Goal: Task Accomplishment & Management: Complete application form

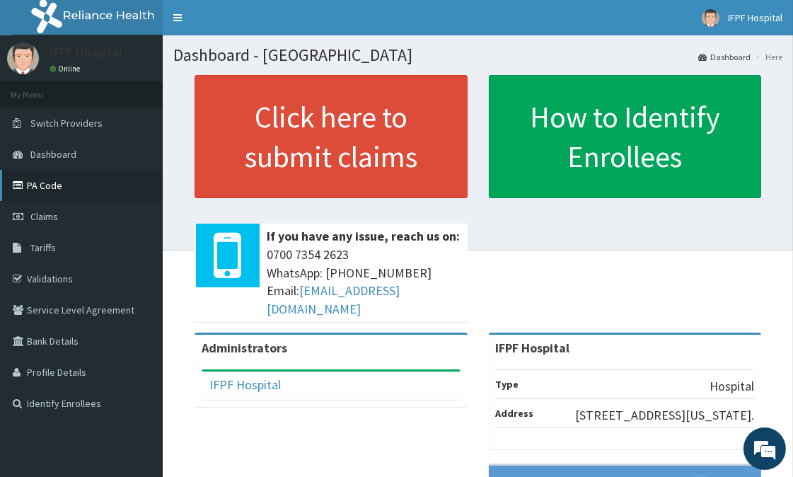
click at [43, 184] on link "PA Code" at bounding box center [81, 185] width 163 height 31
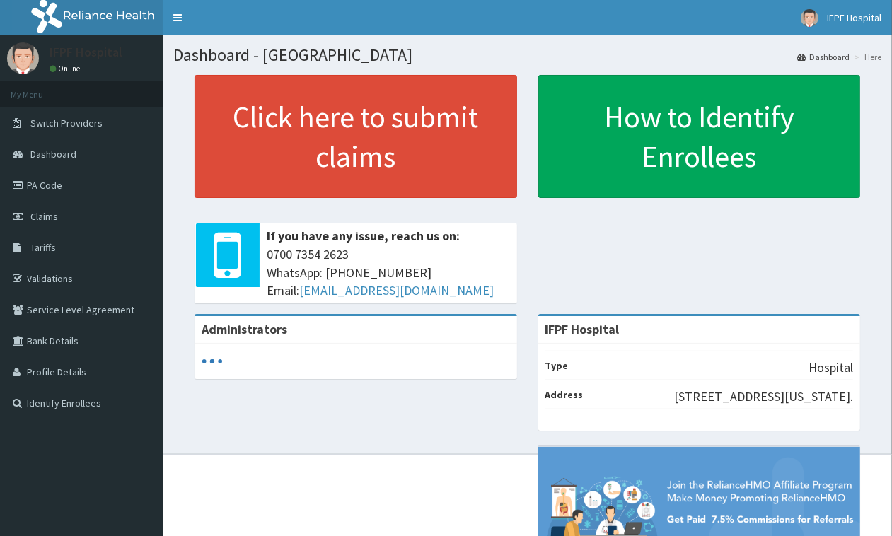
click at [47, 212] on span "Claims" at bounding box center [44, 216] width 28 height 13
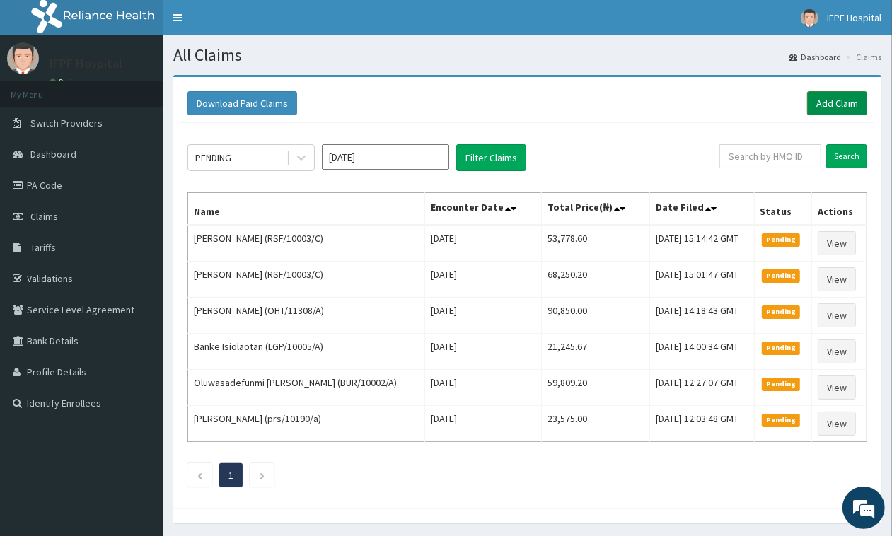
click at [853, 93] on link "Add Claim" at bounding box center [837, 103] width 60 height 24
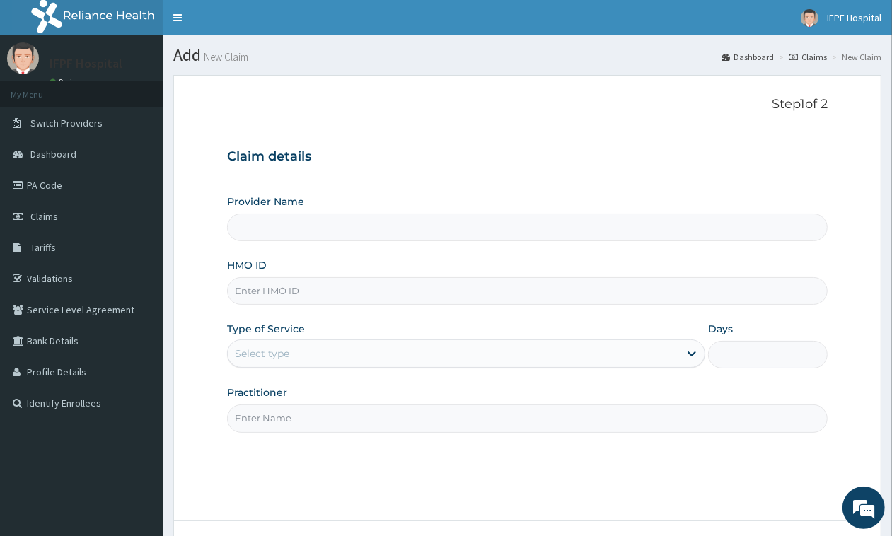
type input "IFPF Hospital"
click at [269, 292] on input "HMO ID" at bounding box center [527, 291] width 600 height 28
paste input "RSF/10003/A"
type input "RSF/10003/A"
click at [293, 354] on div "Select type" at bounding box center [453, 353] width 451 height 23
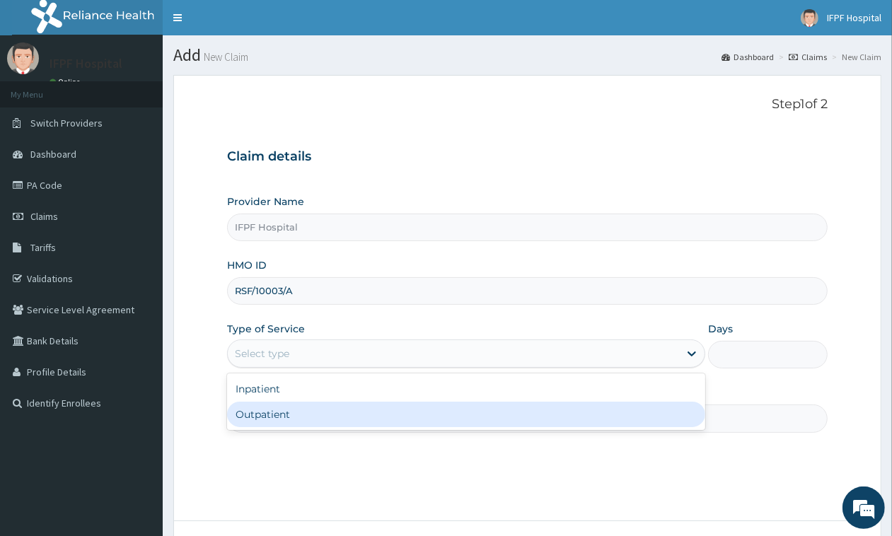
click at [260, 417] on div "Outpatient" at bounding box center [466, 414] width 478 height 25
type input "1"
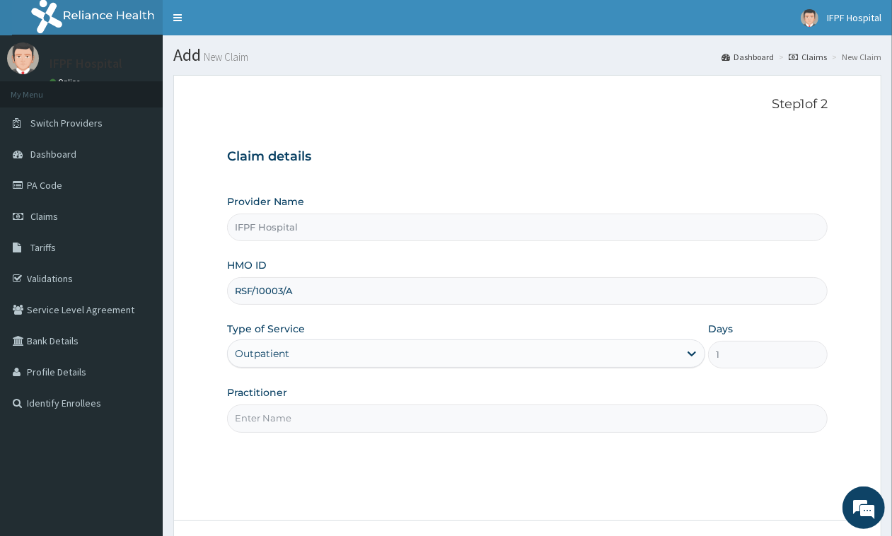
click at [260, 423] on input "Practitioner" at bounding box center [527, 419] width 600 height 28
type input "d"
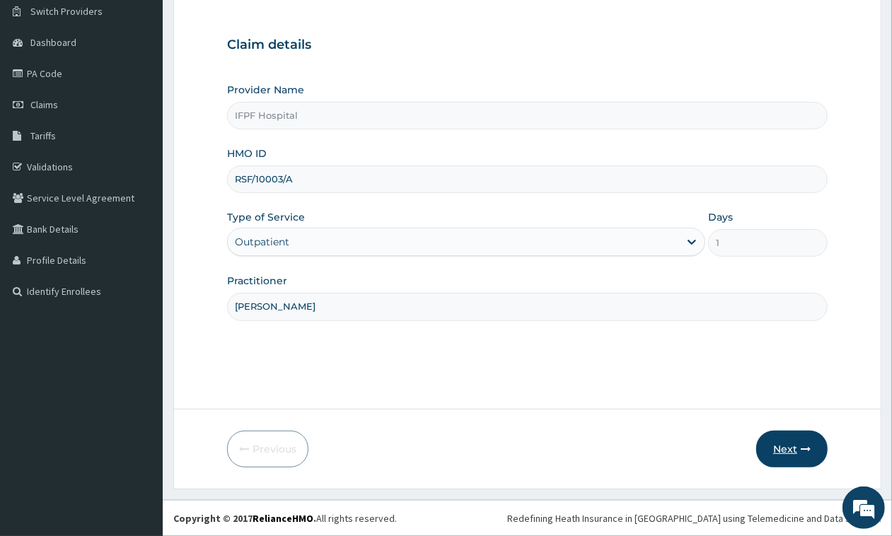
type input "DR TOLANI"
click at [782, 444] on button "Next" at bounding box center [791, 449] width 71 height 37
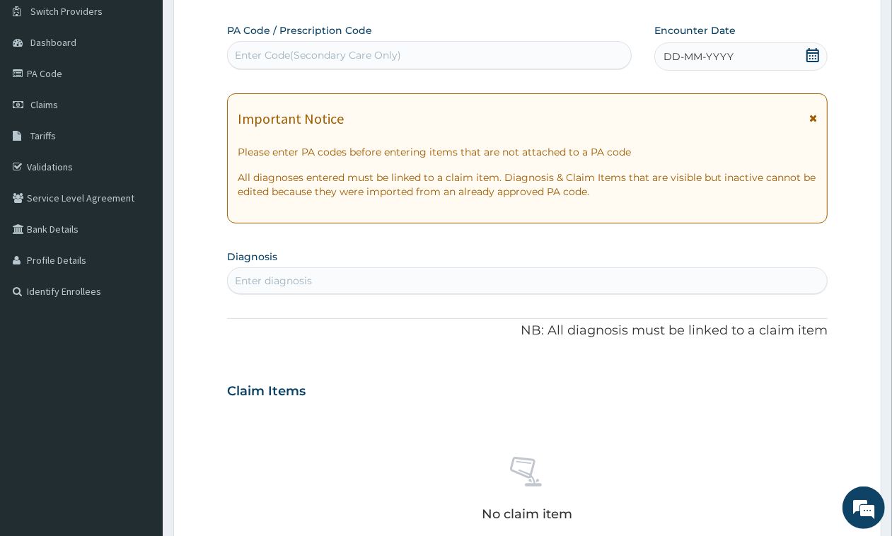
click at [337, 52] on div "Enter Code(Secondary Care Only)" at bounding box center [318, 55] width 166 height 14
type input "PA/B10FA4"
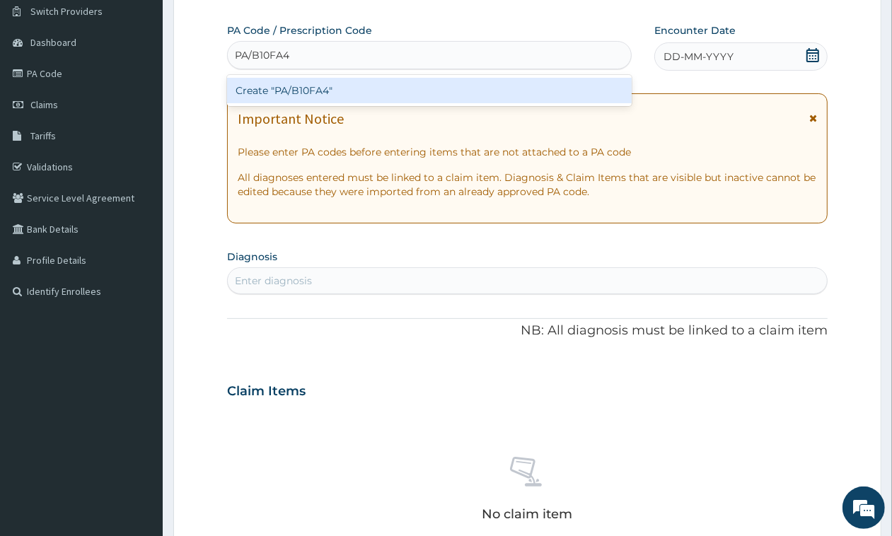
click at [338, 86] on div "Create "PA/B10FA4"" at bounding box center [429, 90] width 405 height 25
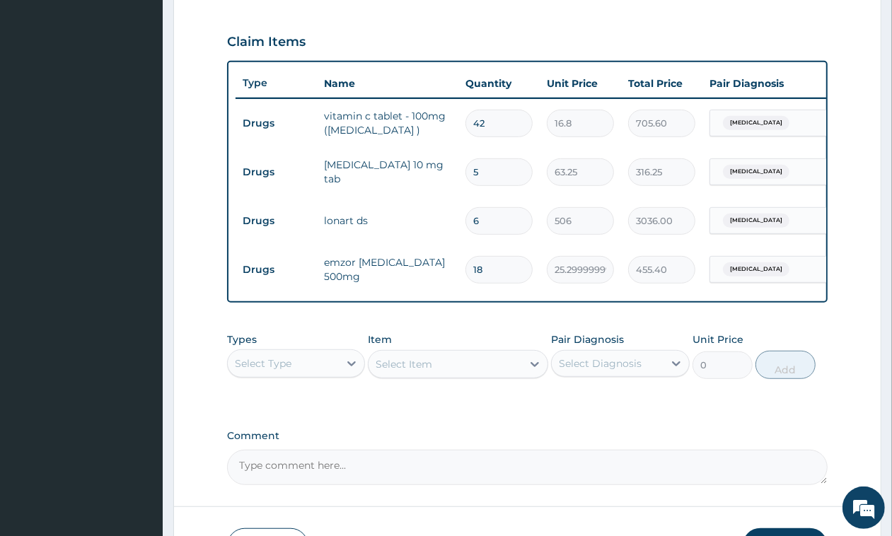
scroll to position [575, 0]
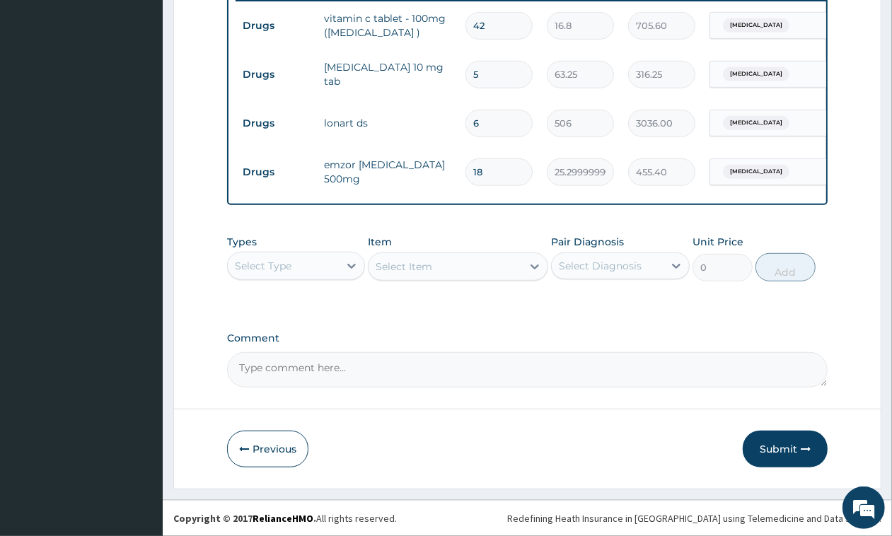
click at [784, 438] on button "Submit" at bounding box center [785, 449] width 85 height 37
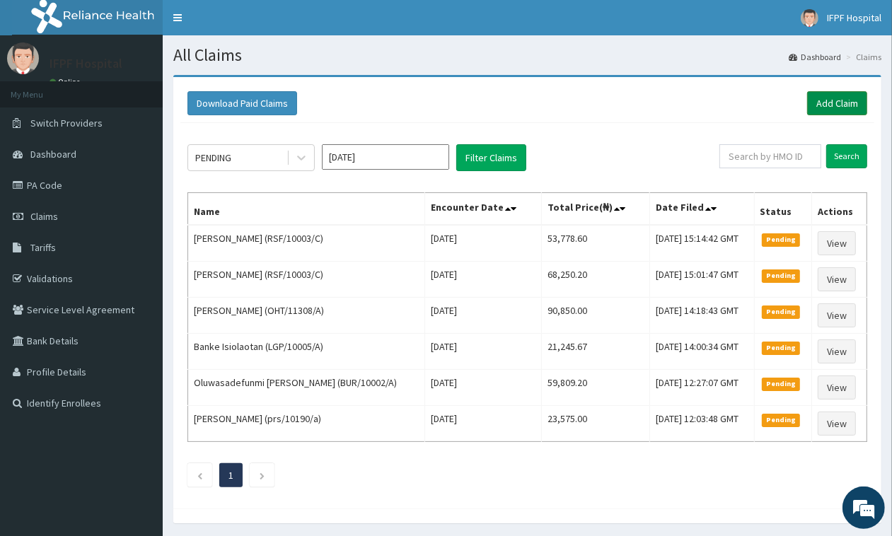
click at [844, 103] on link "Add Claim" at bounding box center [837, 103] width 60 height 24
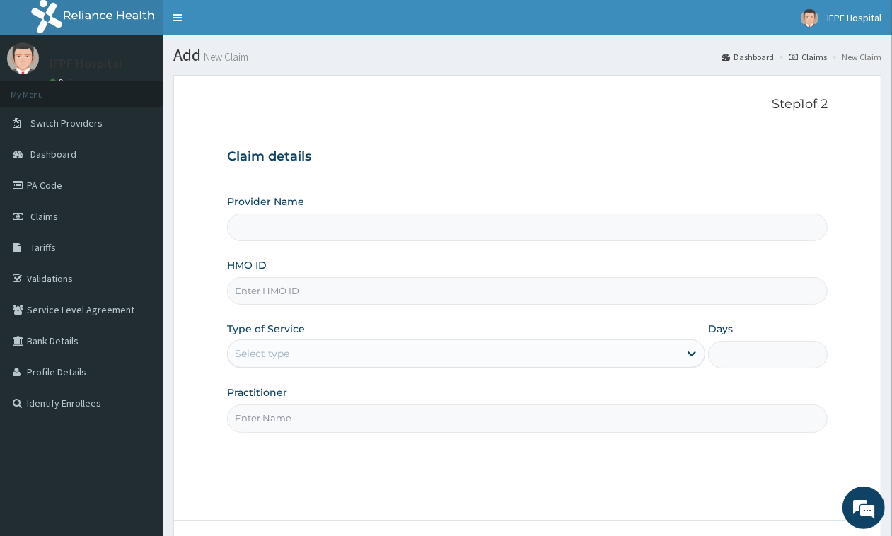
type input "IFPF Hospital"
click at [255, 289] on input "HMO ID" at bounding box center [527, 291] width 600 height 28
paste input "RSF/10003/A"
type input "RSF/10003/A"
click at [279, 350] on div "Select type" at bounding box center [262, 354] width 54 height 14
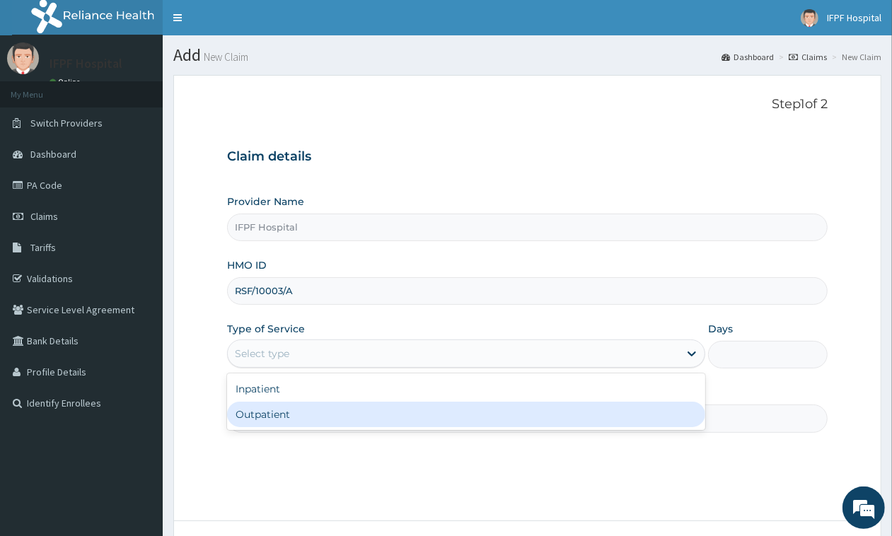
click at [262, 416] on div "Outpatient" at bounding box center [466, 414] width 478 height 25
type input "1"
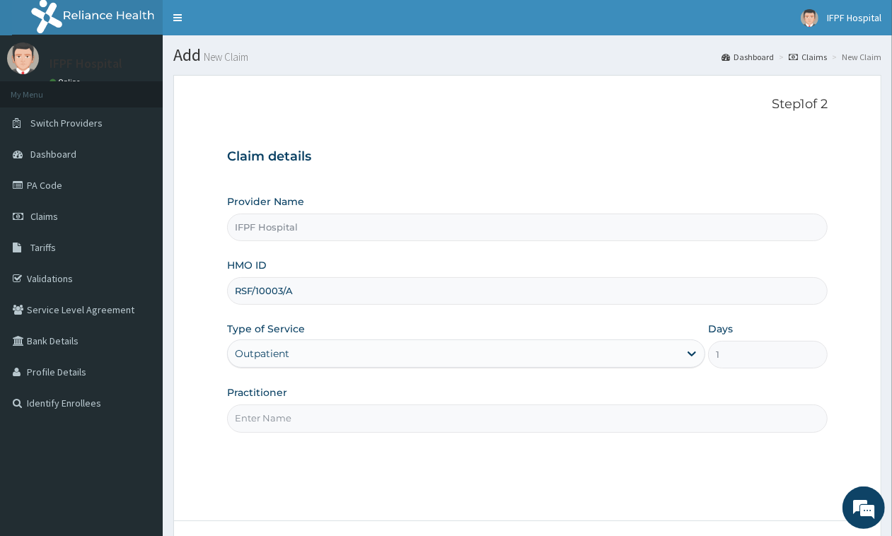
click at [262, 416] on input "Practitioner" at bounding box center [527, 419] width 600 height 28
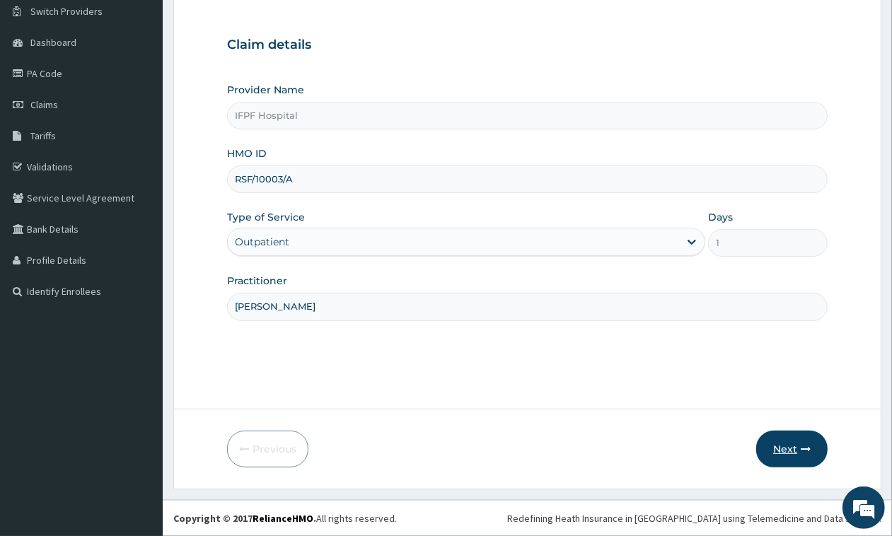
type input "DR TOLANI"
click at [803, 453] on icon "button" at bounding box center [806, 449] width 10 height 10
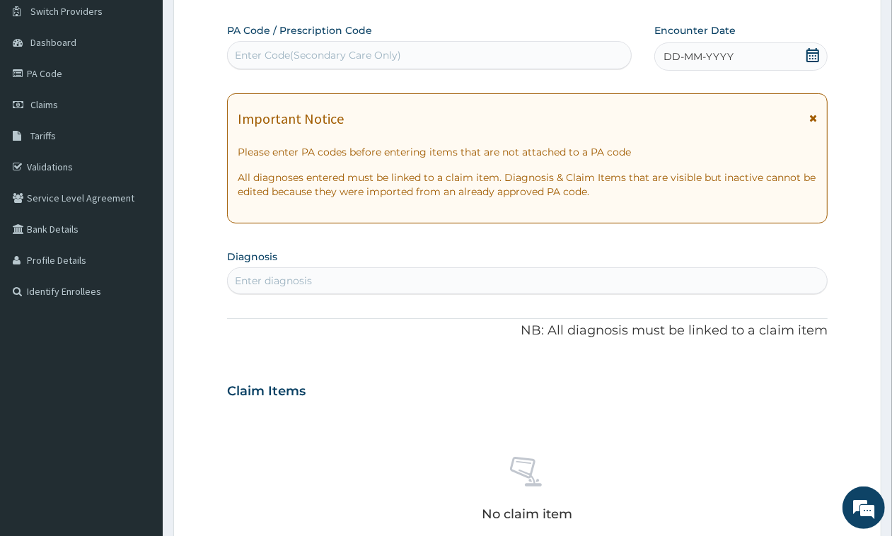
click at [380, 54] on div "Enter Code(Secondary Care Only)" at bounding box center [318, 55] width 166 height 14
type input "PA/B447B9"
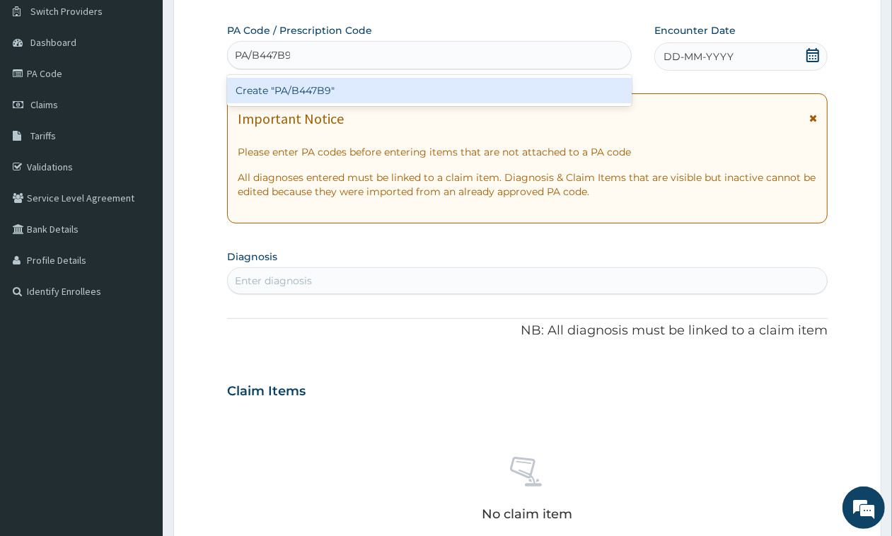
click at [373, 88] on div "Create "PA/B447B9"" at bounding box center [429, 90] width 405 height 25
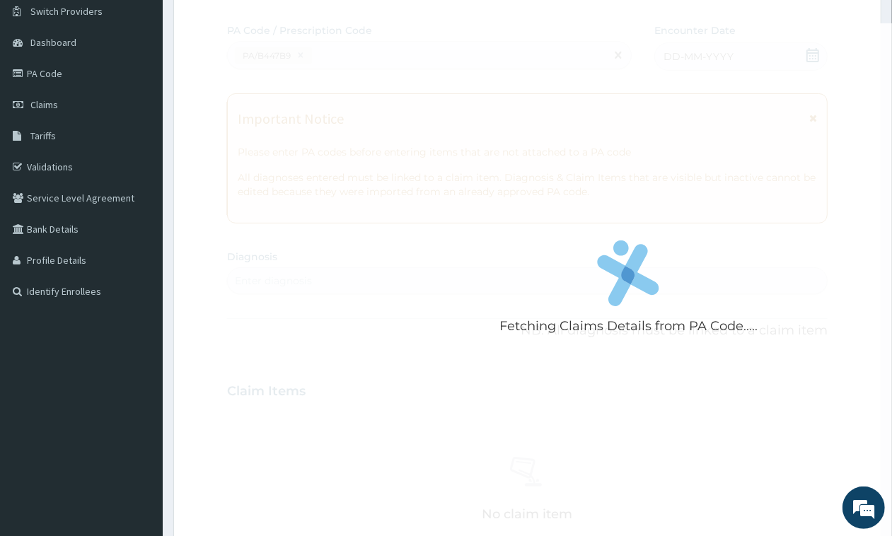
scroll to position [422, 0]
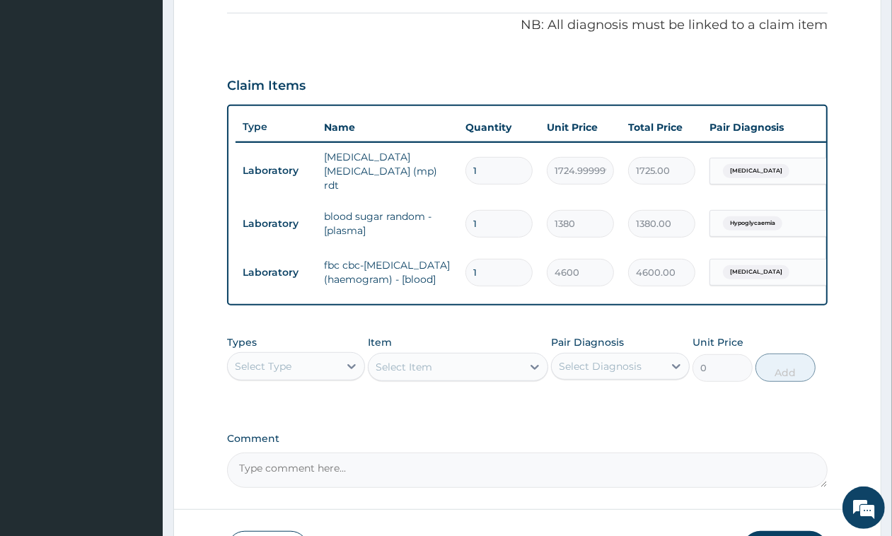
click at [284, 373] on div "Select Type" at bounding box center [263, 366] width 57 height 14
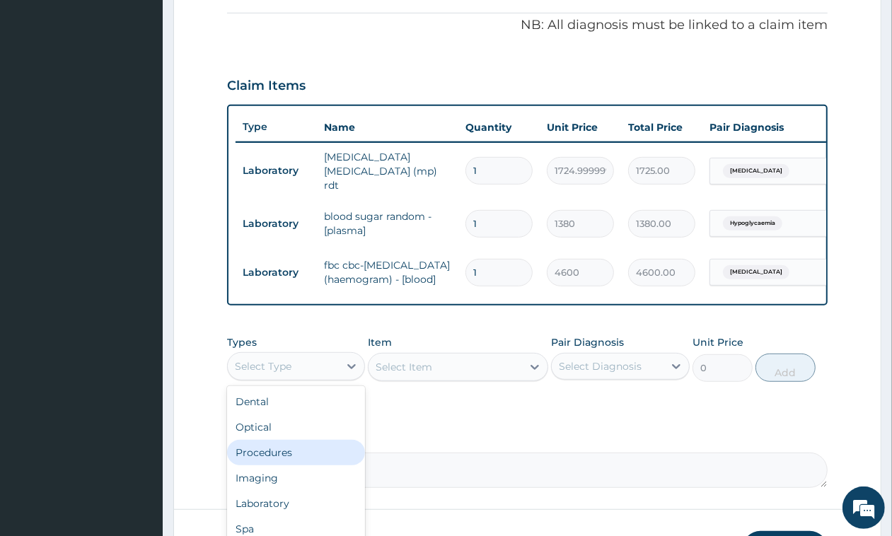
click at [281, 458] on div "Procedures" at bounding box center [296, 452] width 138 height 25
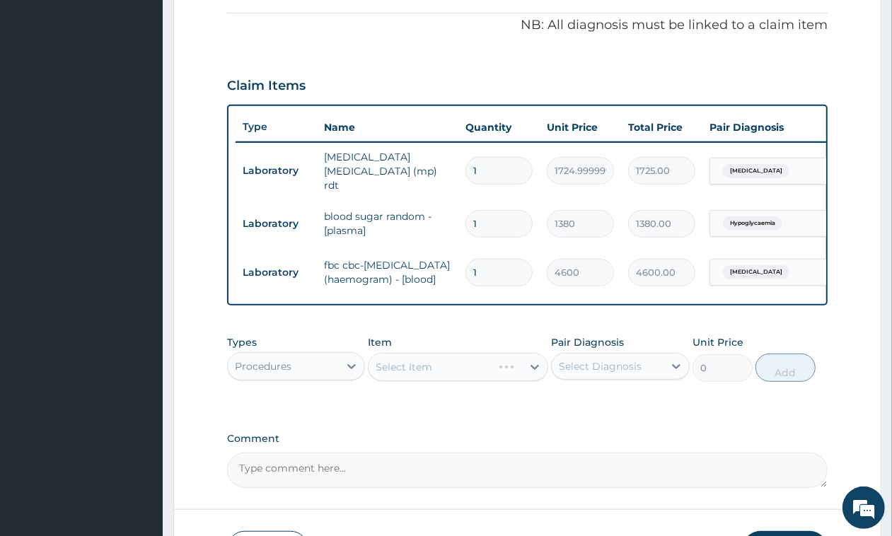
click at [429, 376] on div "Select Item" at bounding box center [458, 367] width 180 height 28
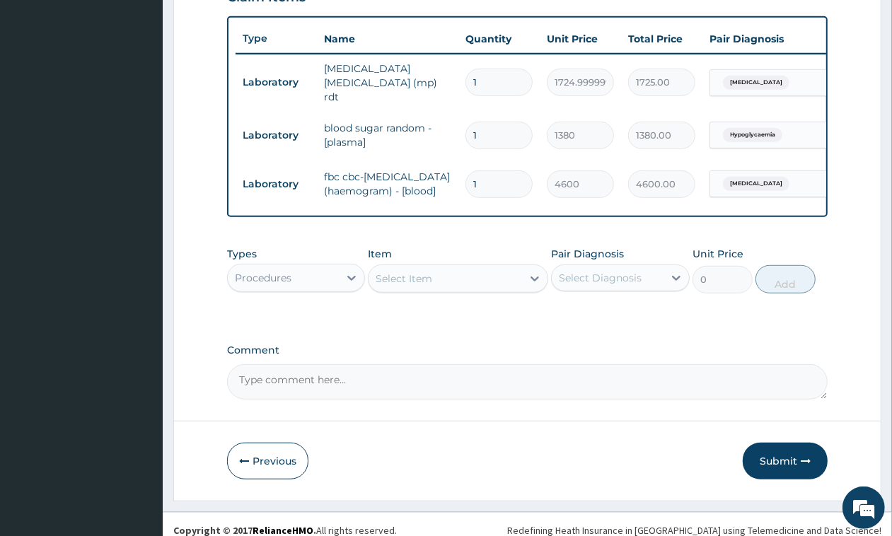
click at [437, 290] on div "Select Item" at bounding box center [444, 278] width 153 height 23
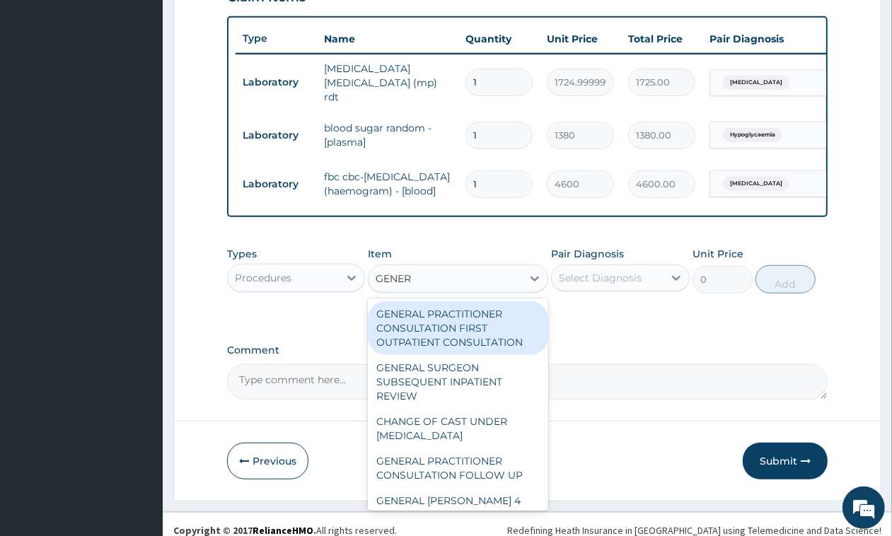
type input "GENERA"
click at [464, 337] on div "GENERAL PRACTITIONER CONSULTATION FIRST OUTPATIENT CONSULTATION" at bounding box center [458, 328] width 180 height 54
type input "3794.9999999999995"
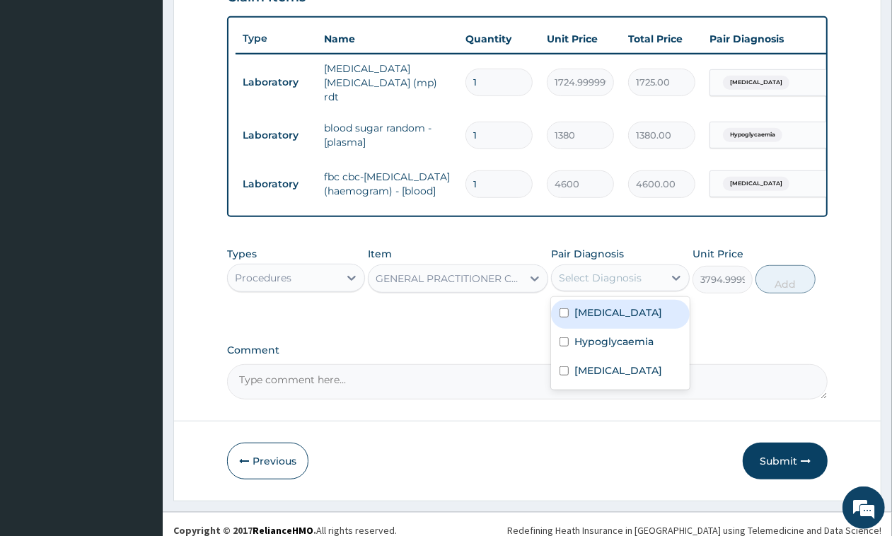
click at [612, 285] on div "Select Diagnosis" at bounding box center [600, 278] width 83 height 14
click at [592, 320] on label "Malaria" at bounding box center [618, 313] width 88 height 14
checkbox input "true"
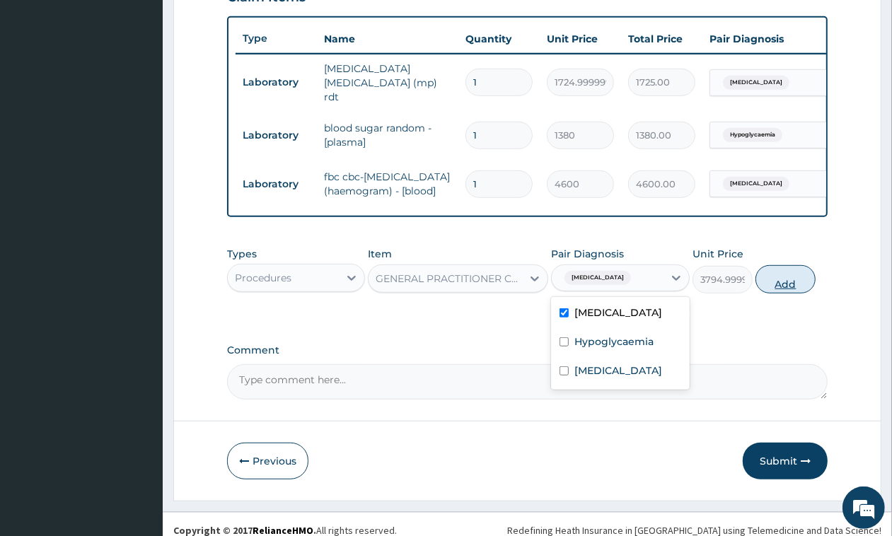
click at [785, 290] on button "Add" at bounding box center [785, 279] width 60 height 28
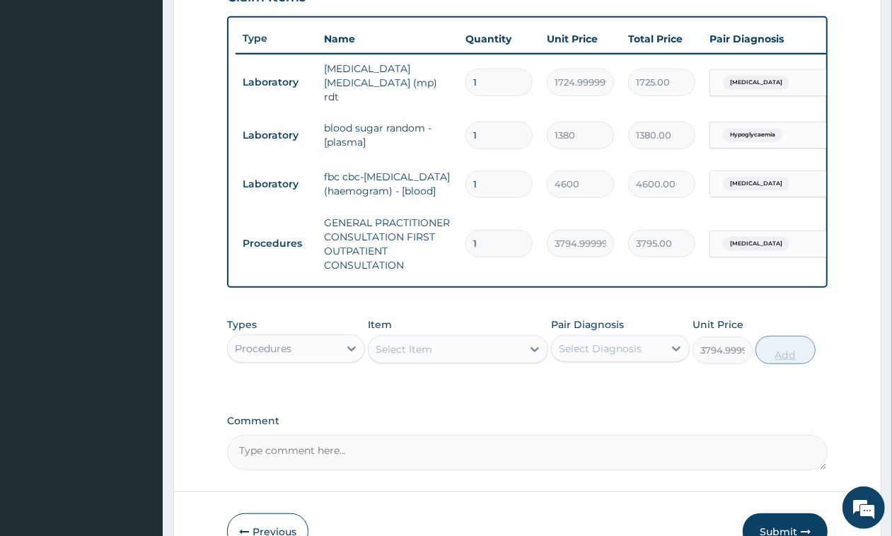
type input "0"
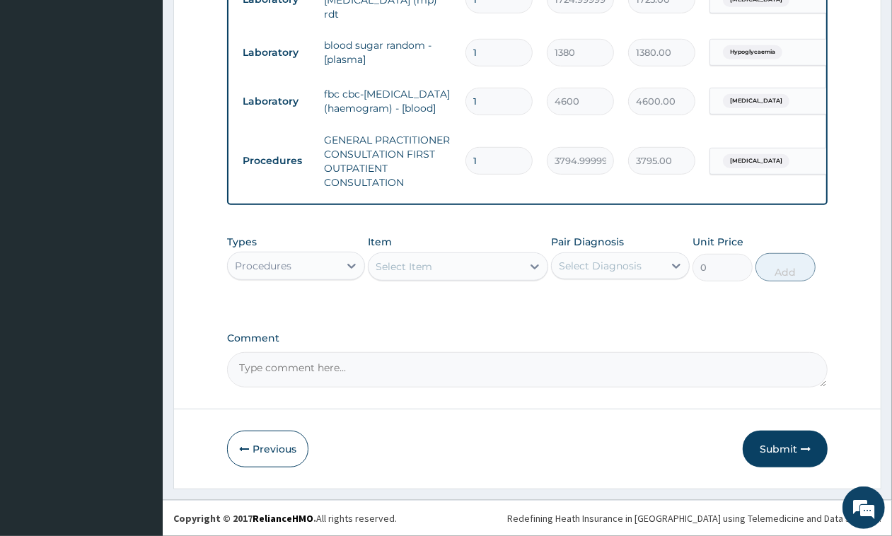
click at [774, 450] on button "Submit" at bounding box center [785, 449] width 85 height 37
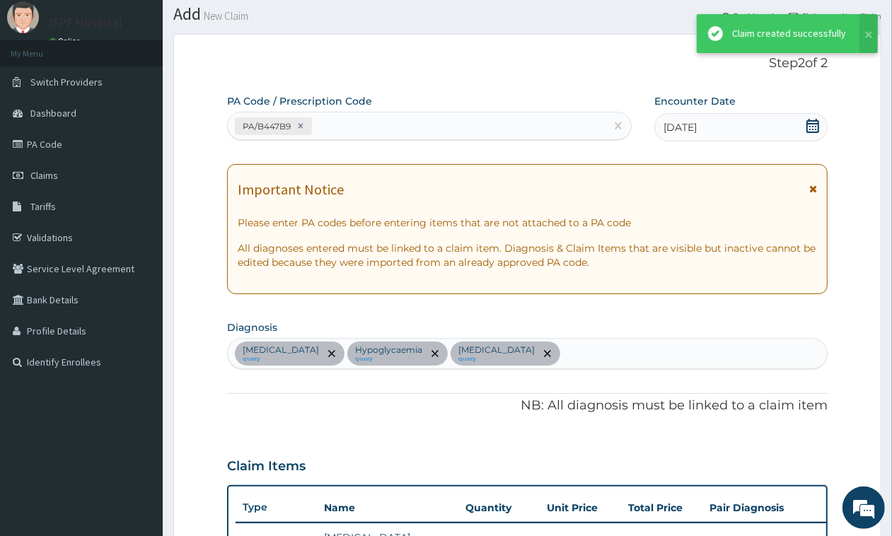
scroll to position [605, 0]
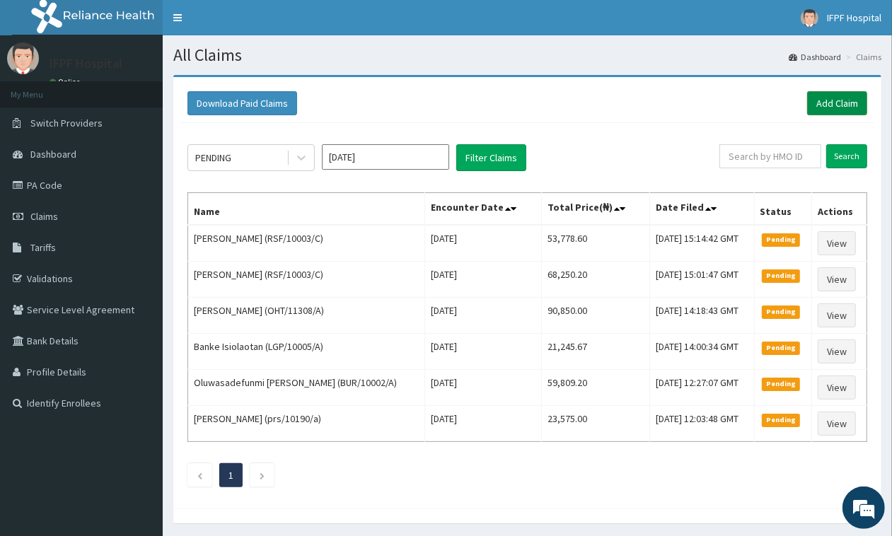
click at [839, 103] on link "Add Claim" at bounding box center [837, 103] width 60 height 24
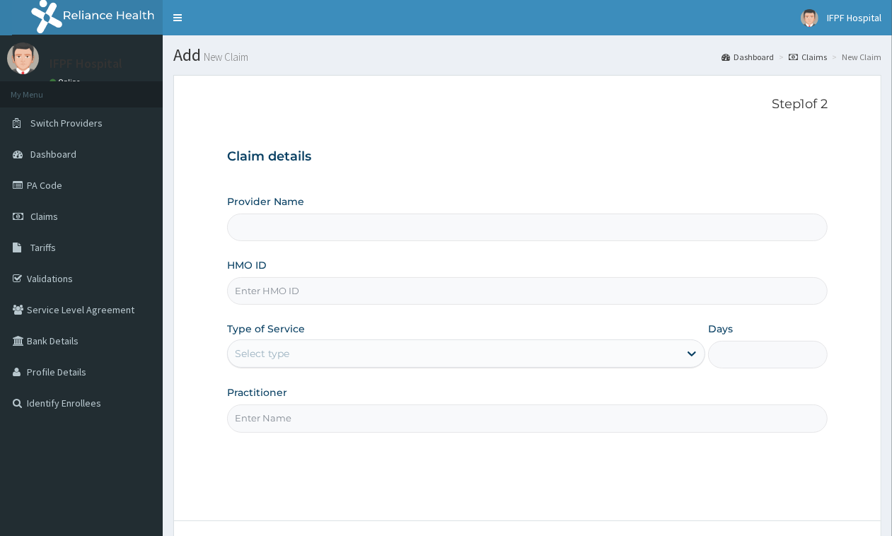
click at [248, 287] on input "HMO ID" at bounding box center [527, 291] width 600 height 28
type input "IFPF Hospital"
paste input "KUD/10337/A"
type input "KUD/10337/A"
click at [283, 350] on div "Select type" at bounding box center [262, 354] width 54 height 14
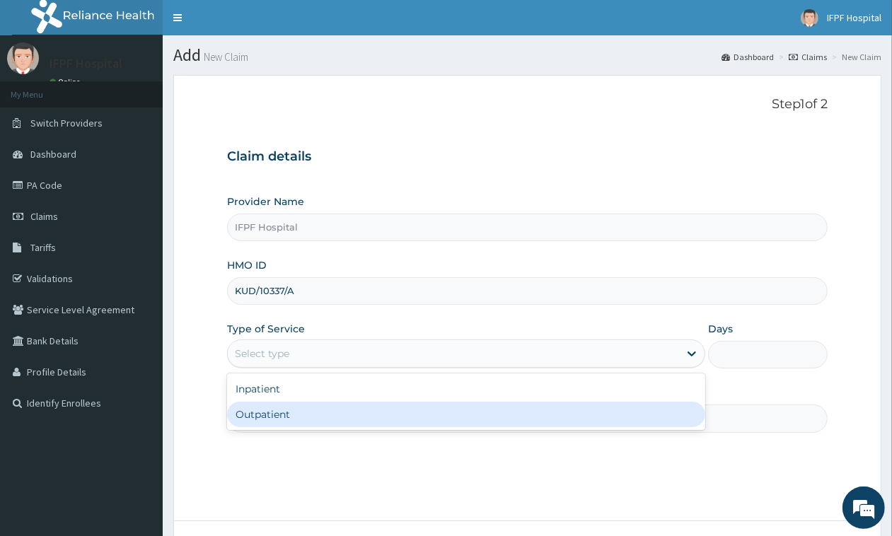
click at [262, 409] on div "Outpatient" at bounding box center [466, 414] width 478 height 25
type input "1"
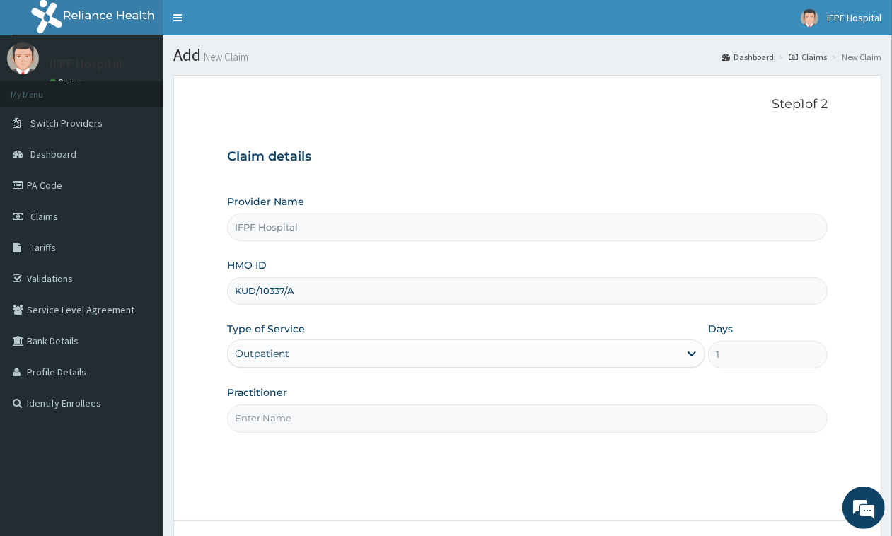
click at [260, 410] on input "Practitioner" at bounding box center [527, 419] width 600 height 28
type input "[PERSON_NAME]"
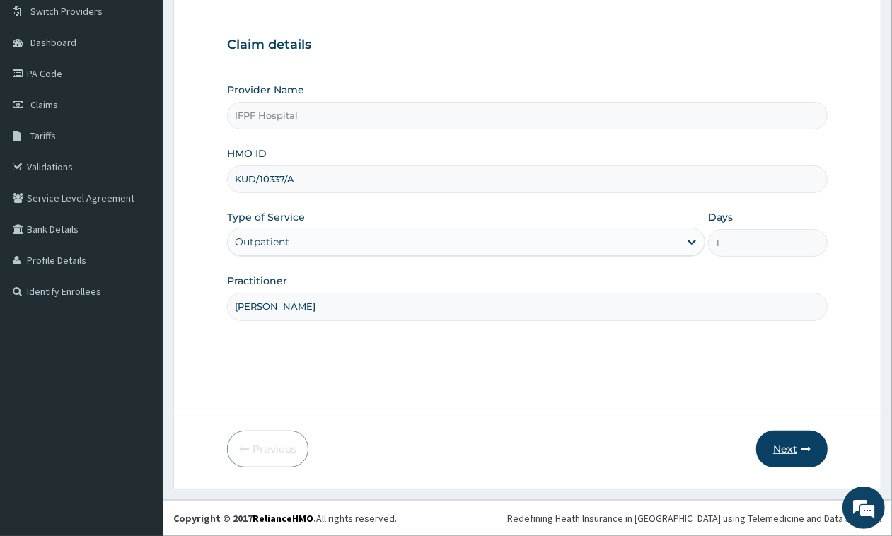
click at [791, 451] on button "Next" at bounding box center [791, 449] width 71 height 37
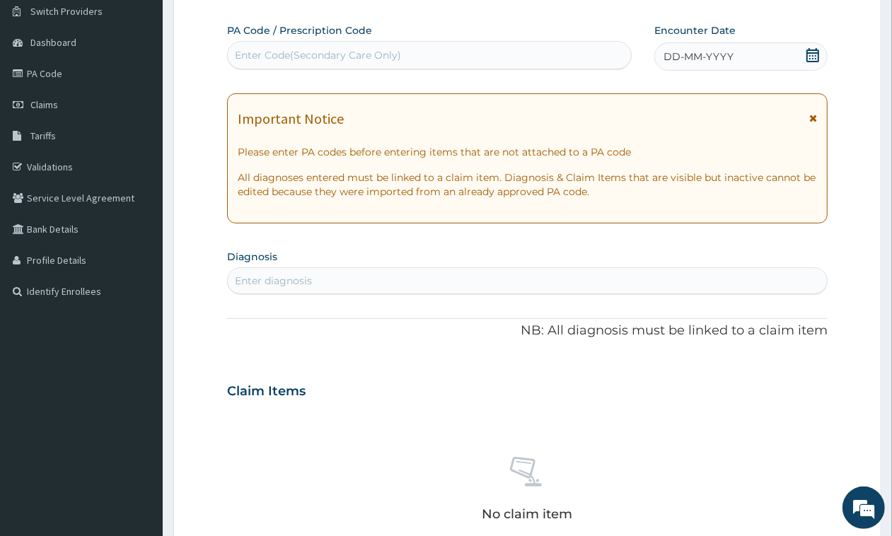
click at [308, 52] on div "Enter Code(Secondary Care Only)" at bounding box center [318, 55] width 166 height 14
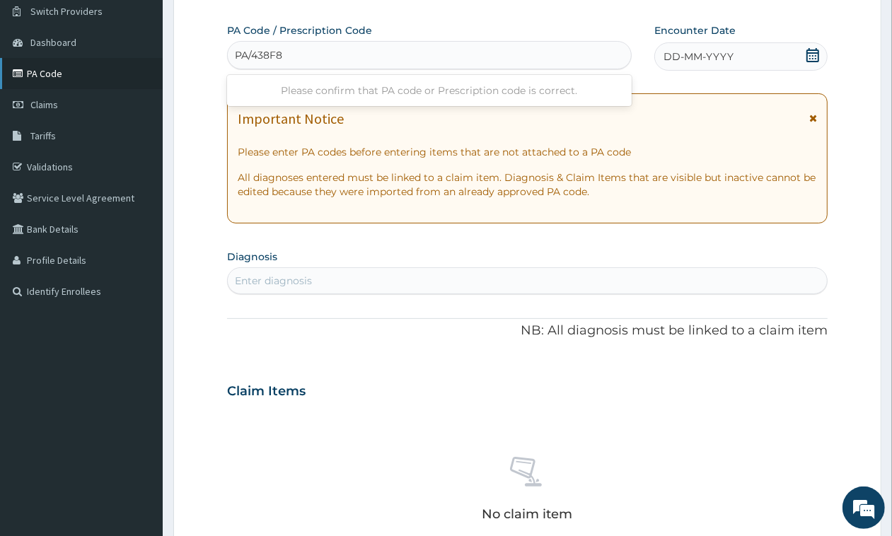
type input "PA/438F8E"
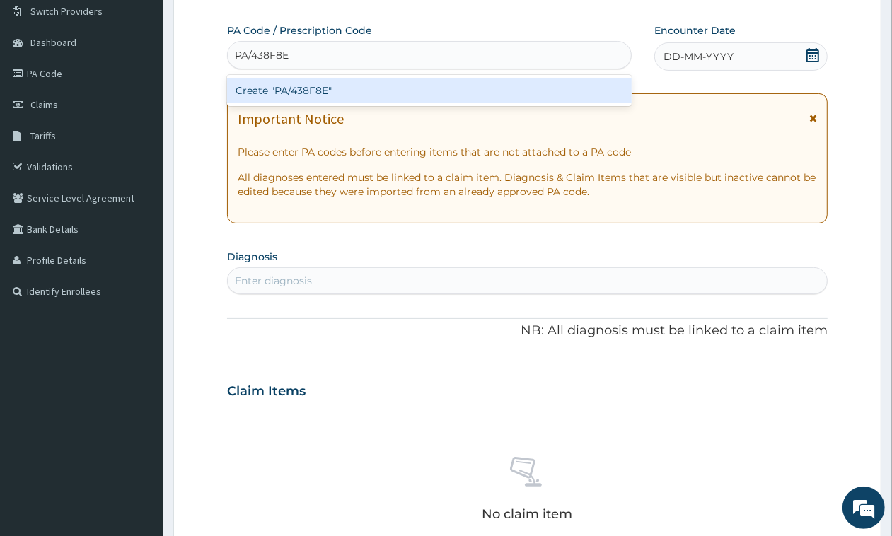
click at [311, 89] on div "Create "PA/438F8E"" at bounding box center [429, 90] width 405 height 25
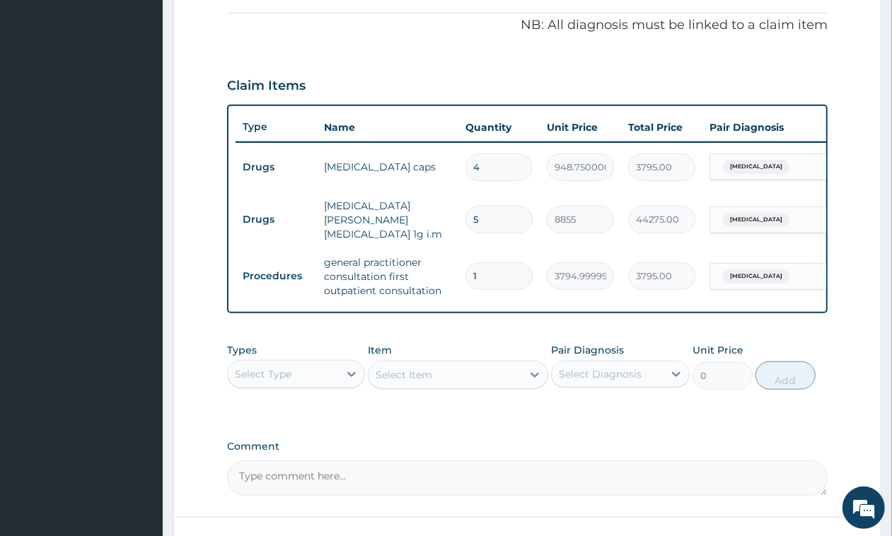
scroll to position [534, 0]
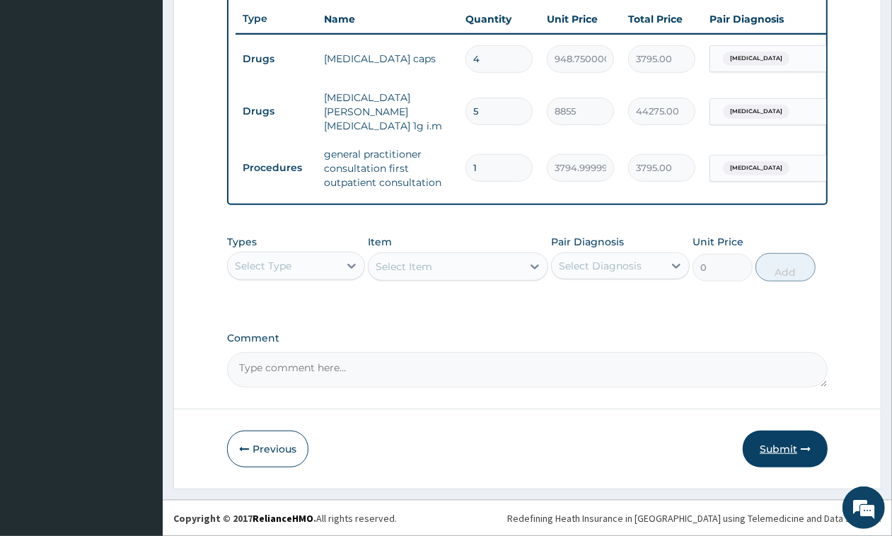
click at [801, 460] on button "Submit" at bounding box center [785, 449] width 85 height 37
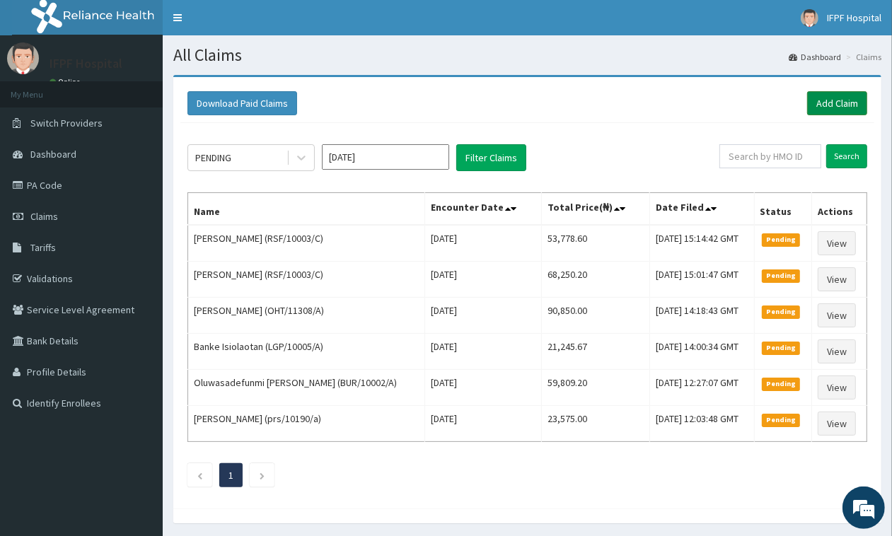
click at [852, 106] on link "Add Claim" at bounding box center [837, 103] width 60 height 24
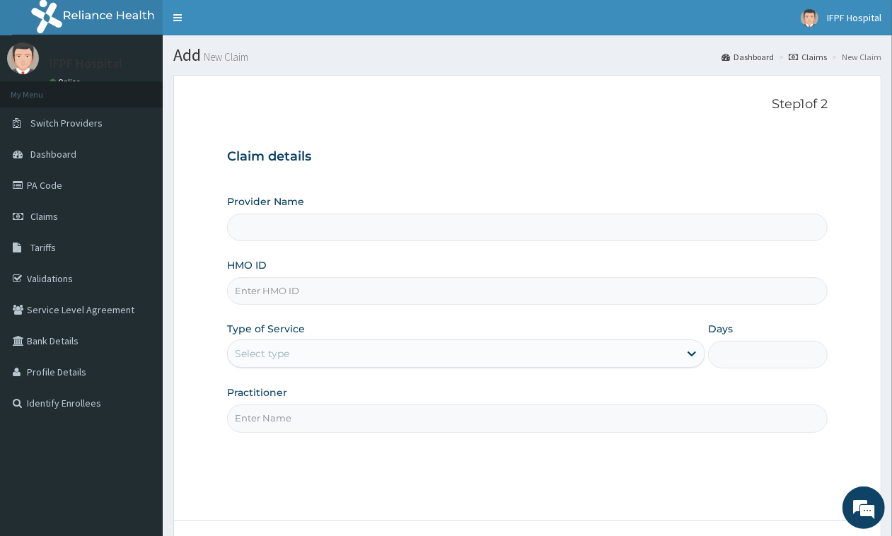
type input "IFPF Hospital"
click at [269, 290] on input "HMO ID" at bounding box center [527, 291] width 600 height 28
paste input "KUD/10337/A"
type input "KUD/10337/A"
click at [267, 354] on div "Select type" at bounding box center [262, 354] width 54 height 14
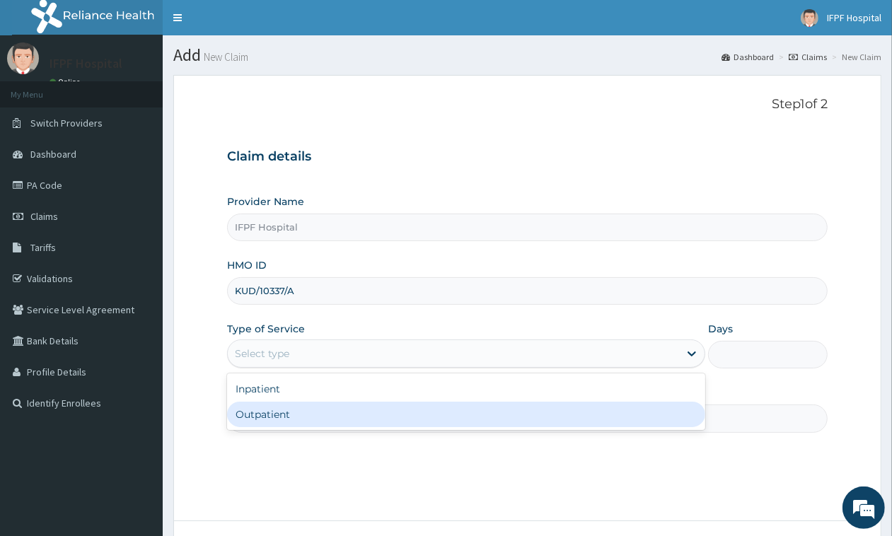
click at [270, 414] on div "Outpatient" at bounding box center [466, 414] width 478 height 25
type input "1"
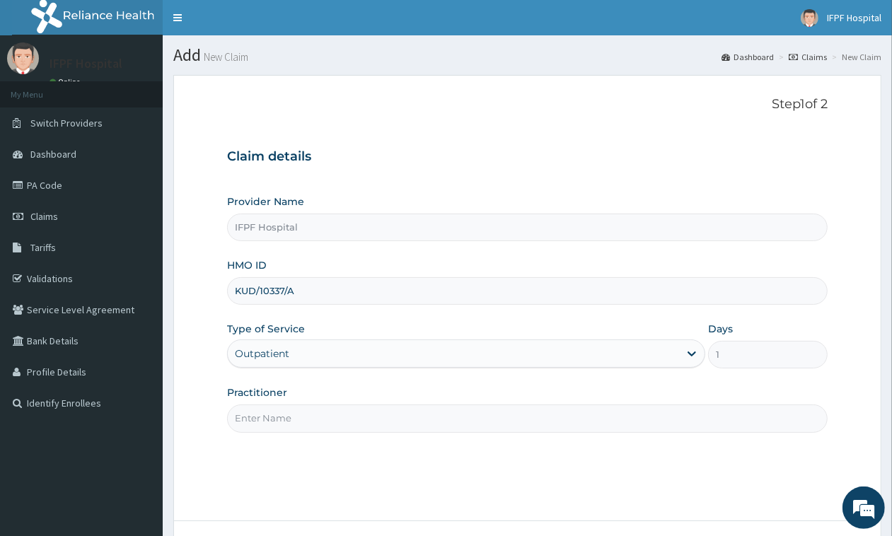
click at [265, 436] on div "Step 1 of 2 Claim details Provider Name IFPF Hospital HMO ID KUD/10337/A Type o…" at bounding box center [527, 298] width 600 height 402
click at [265, 426] on input "Practitioner" at bounding box center [527, 419] width 600 height 28
type input "[PERSON_NAME]"
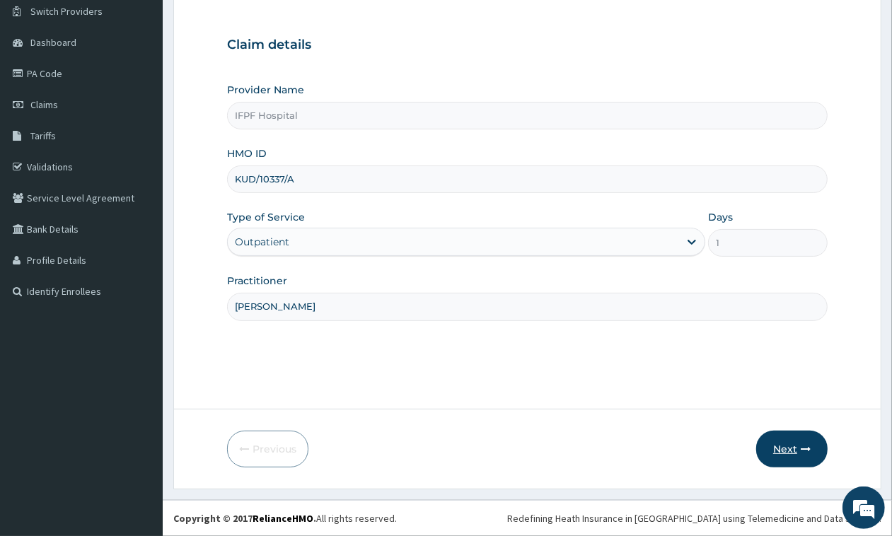
click at [784, 449] on button "Next" at bounding box center [791, 449] width 71 height 37
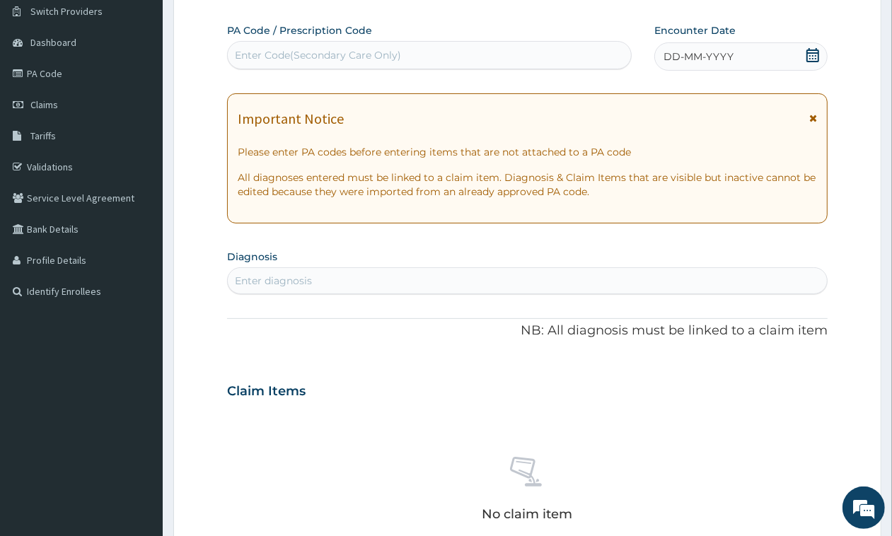
click at [394, 57] on div "Enter Code(Secondary Care Only)" at bounding box center [318, 55] width 166 height 14
type input "PA/3FD9B9"
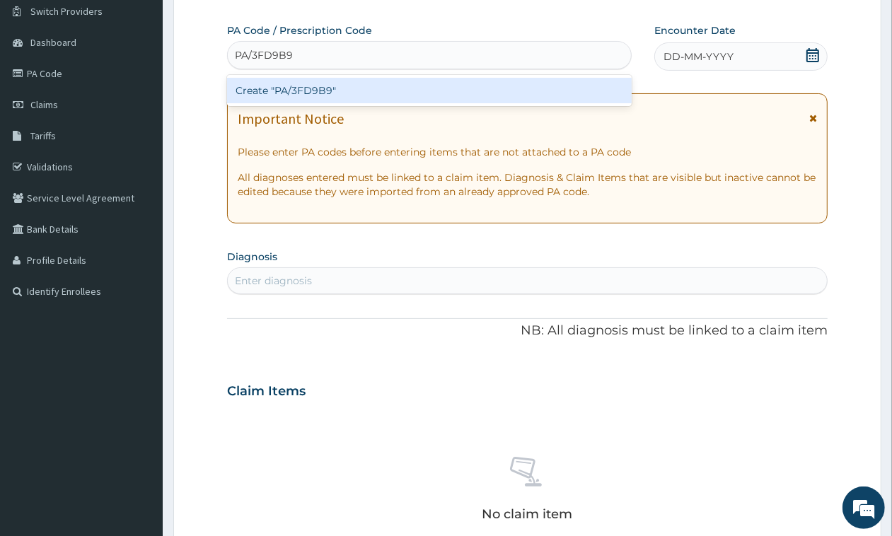
click at [373, 85] on div "Create "PA/3FD9B9"" at bounding box center [429, 90] width 405 height 25
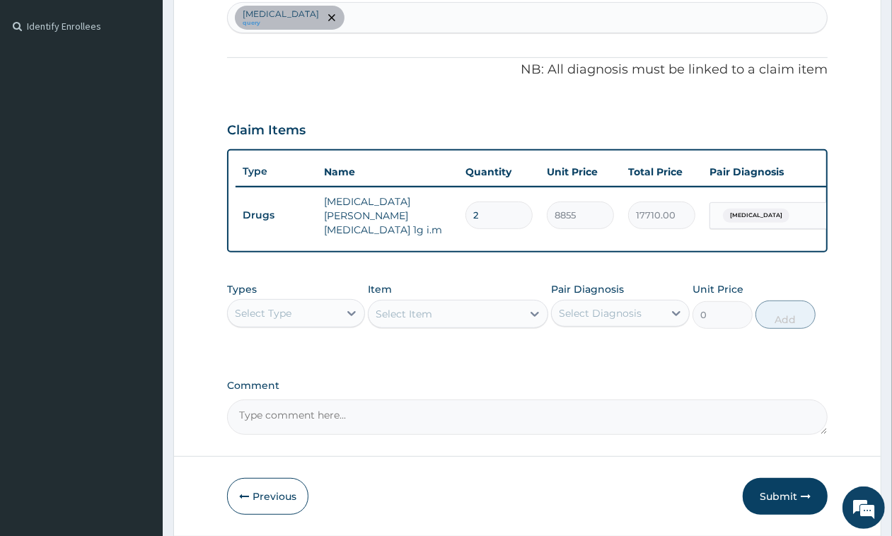
scroll to position [429, 0]
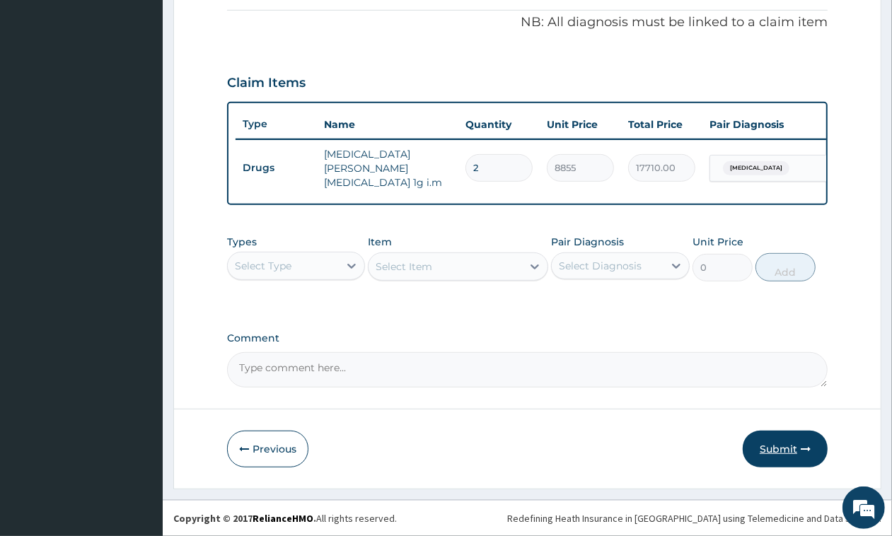
click at [801, 449] on icon "button" at bounding box center [806, 449] width 10 height 10
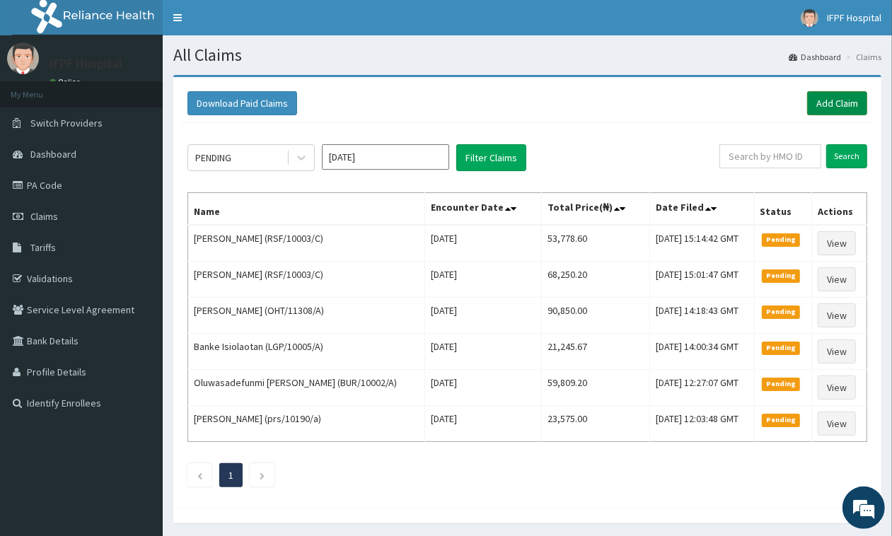
click at [859, 103] on link "Add Claim" at bounding box center [837, 103] width 60 height 24
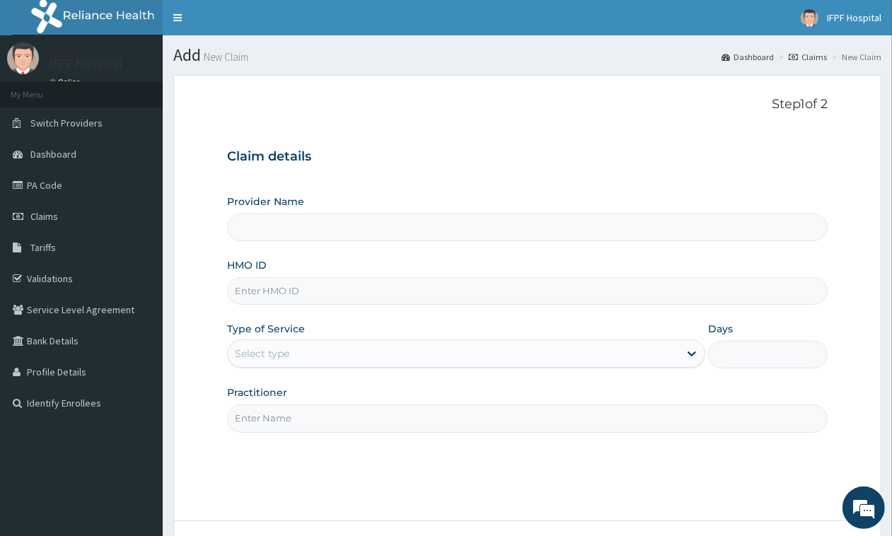
type input "IFPF Hospital"
click at [271, 294] on input "HMO ID" at bounding box center [527, 291] width 600 height 28
paste input "KUD/10337/A"
type input "KUD/10337/A"
click at [298, 344] on div "Select type" at bounding box center [453, 353] width 451 height 23
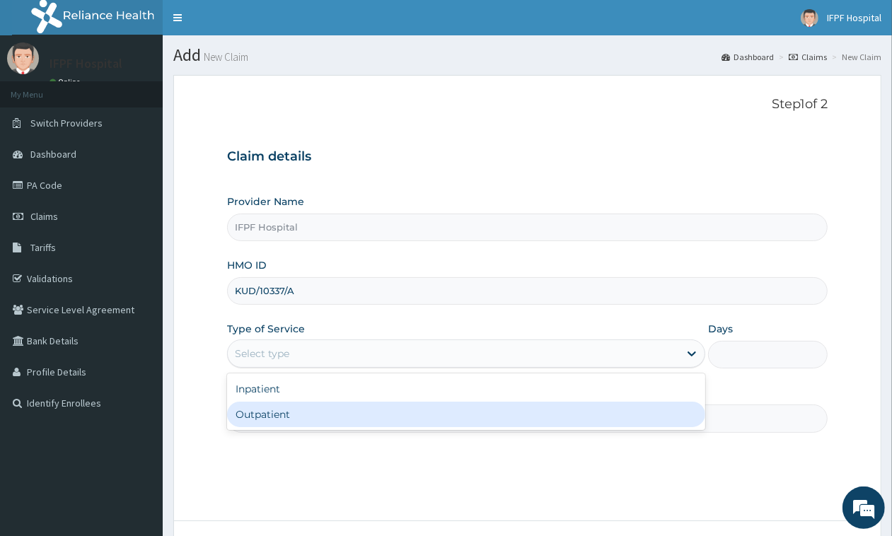
click at [250, 421] on div "Outpatient" at bounding box center [466, 414] width 478 height 25
type input "1"
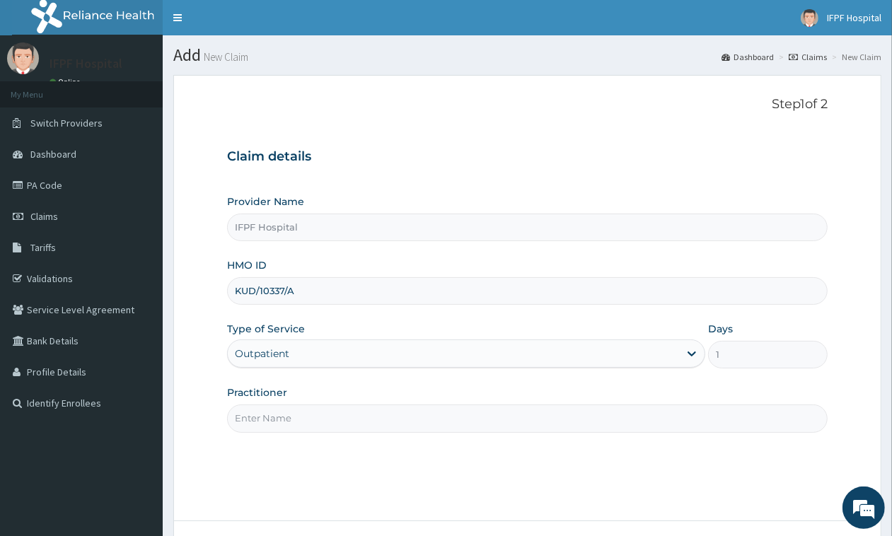
click at [256, 419] on input "Practitioner" at bounding box center [527, 419] width 600 height 28
type input "[PERSON_NAME]"
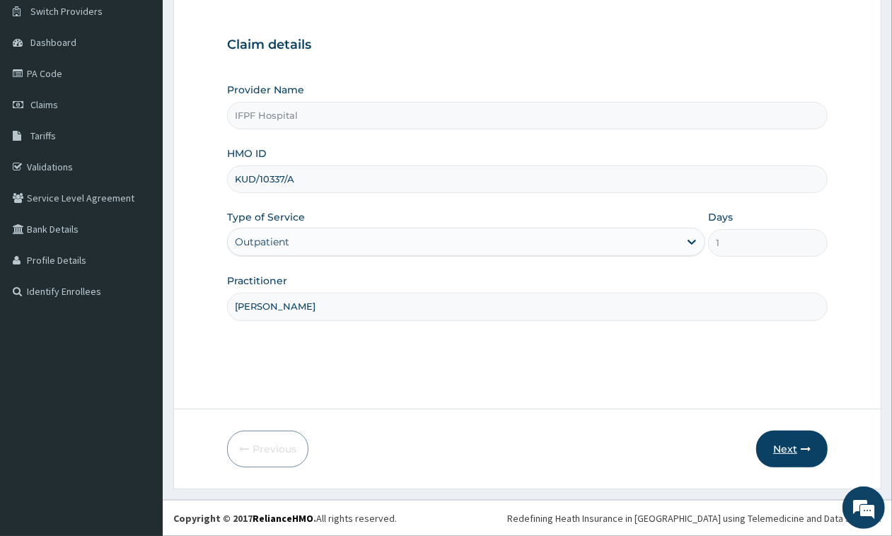
click at [801, 444] on icon "button" at bounding box center [806, 449] width 10 height 10
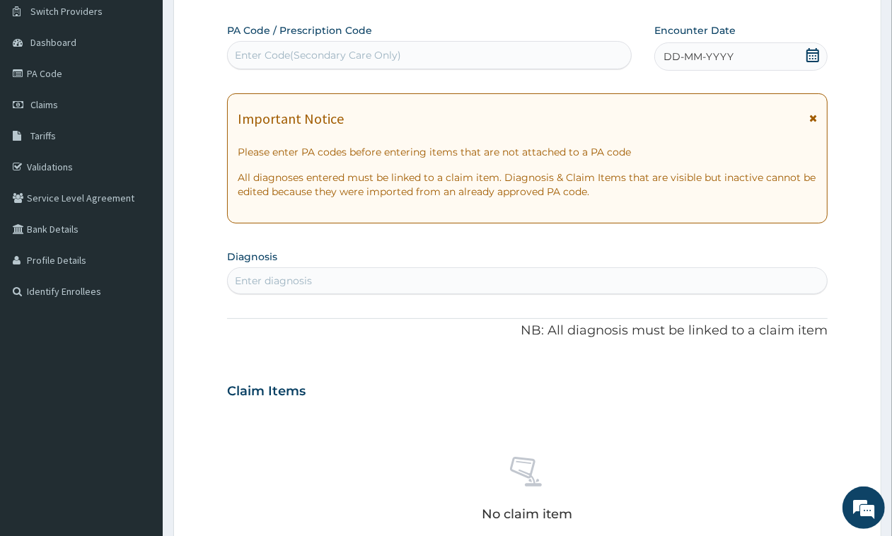
click at [369, 57] on div "Enter Code(Secondary Care Only)" at bounding box center [318, 55] width 166 height 14
type input "PA/3715B2"
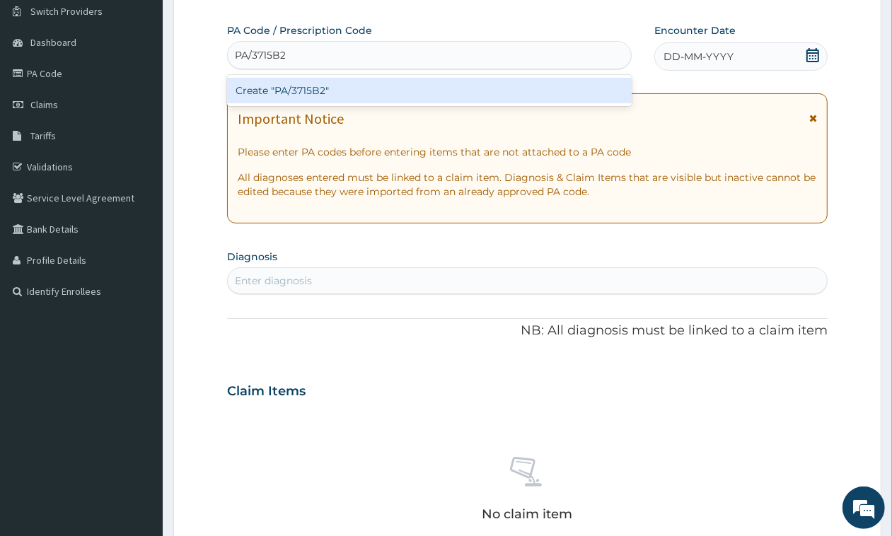
click at [359, 83] on div "Create "PA/3715B2"" at bounding box center [429, 90] width 405 height 25
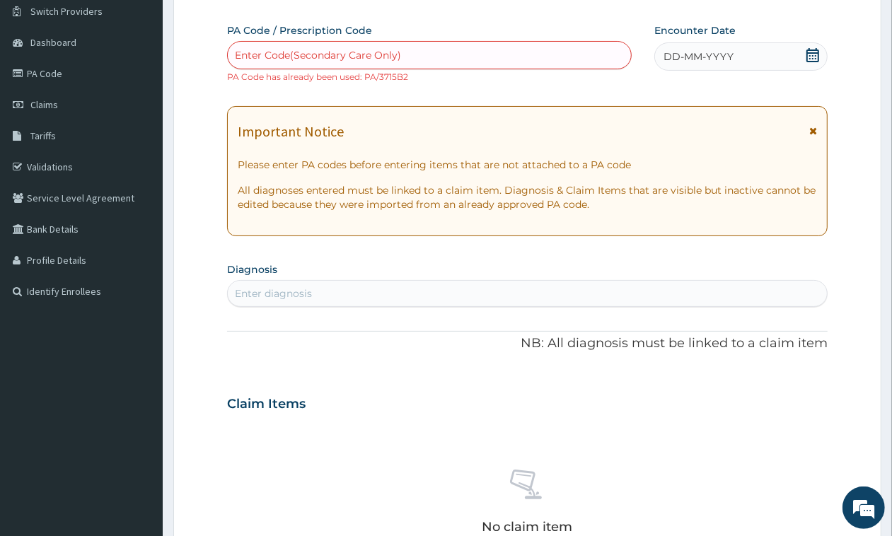
click at [351, 57] on div "Enter Code(Secondary Care Only)" at bounding box center [318, 55] width 166 height 14
type input "PA/3715B2"
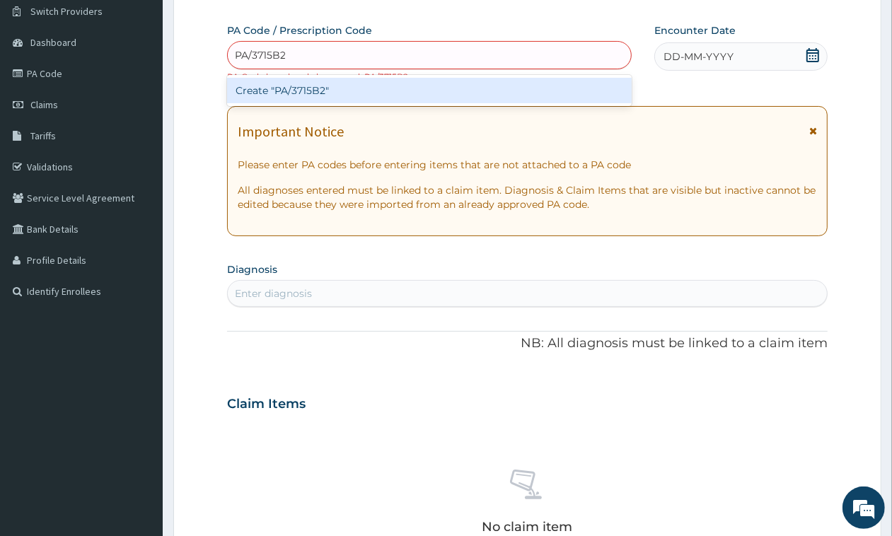
click at [341, 86] on div "Create "PA/3715B2"" at bounding box center [429, 90] width 405 height 25
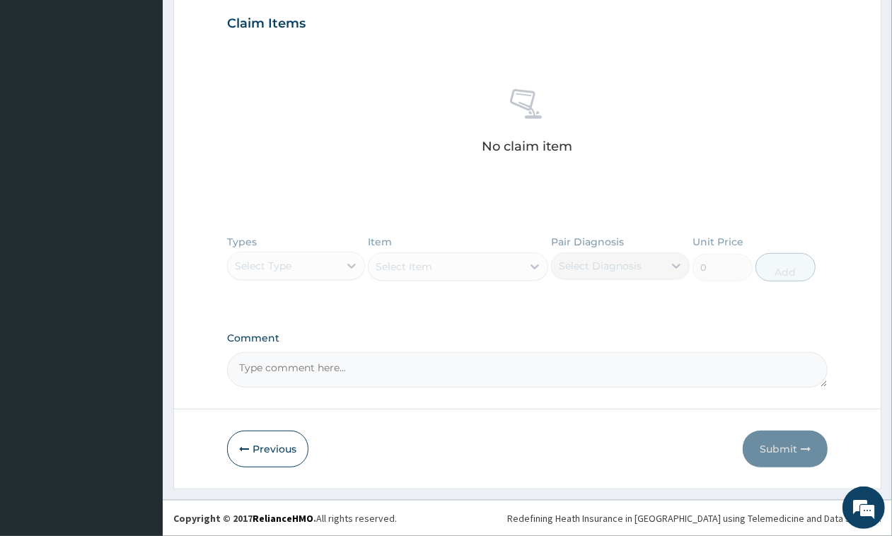
scroll to position [405, 0]
click at [267, 446] on button "Previous" at bounding box center [267, 449] width 81 height 37
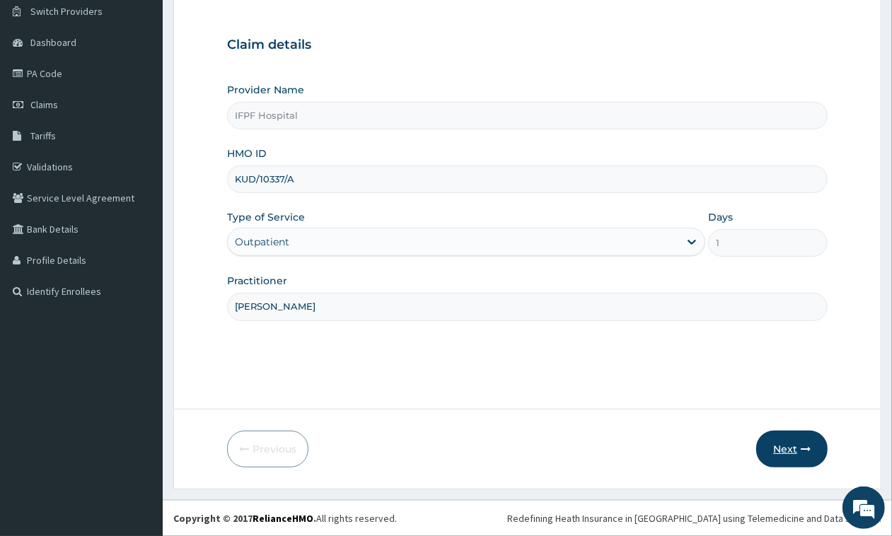
click at [797, 447] on button "Next" at bounding box center [791, 449] width 71 height 37
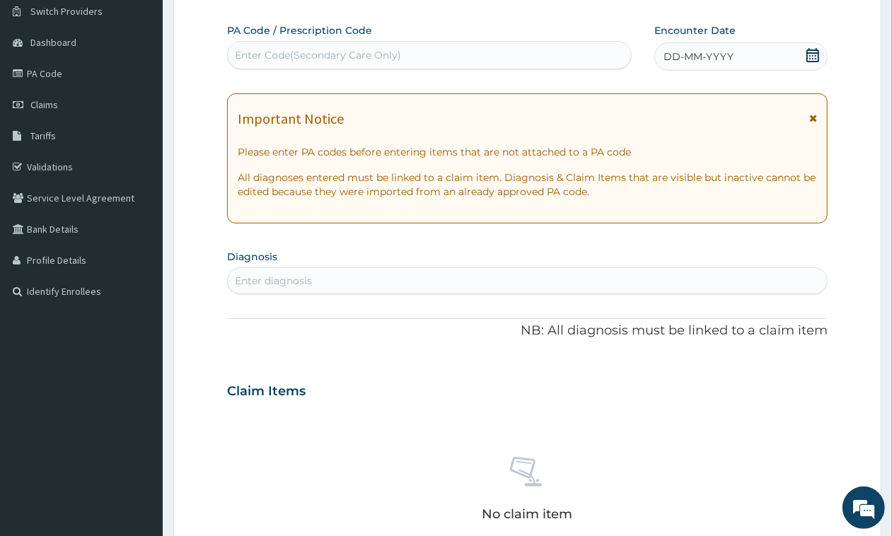
click at [289, 46] on div "Enter Code(Secondary Care Only)" at bounding box center [429, 55] width 403 height 23
type input "PA/3715B2"
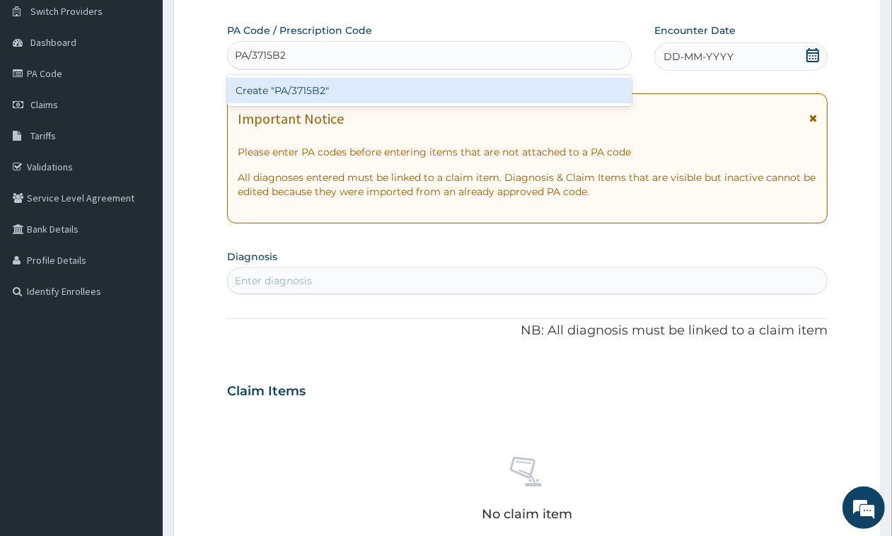
click at [308, 86] on div "Create "PA/3715B2"" at bounding box center [429, 90] width 405 height 25
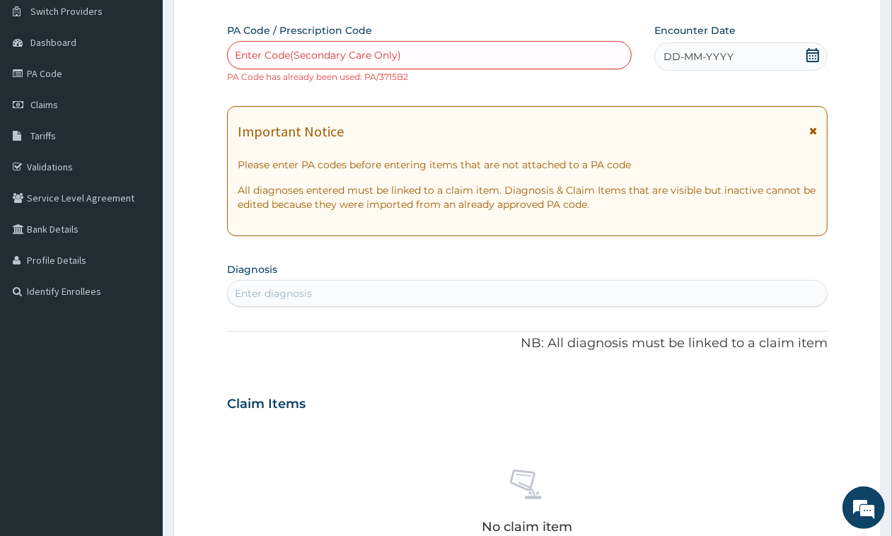
scroll to position [493, 0]
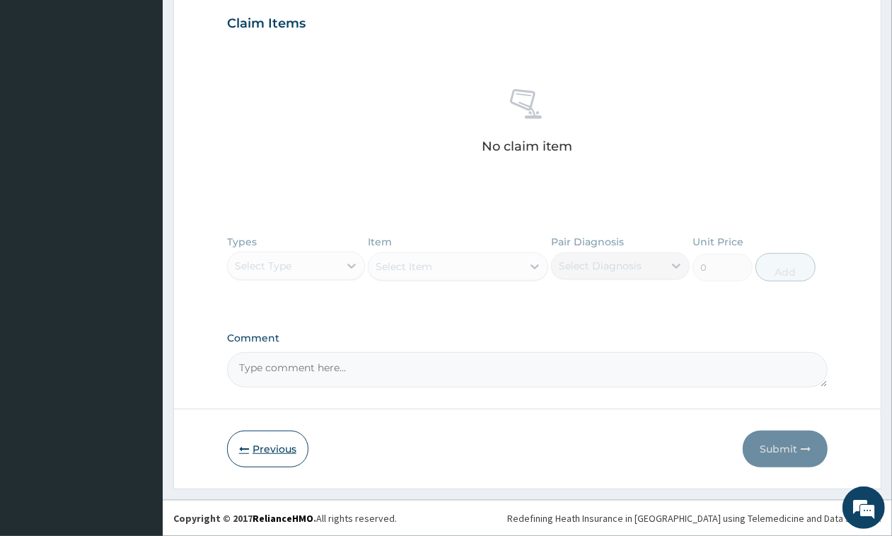
click at [255, 442] on button "Previous" at bounding box center [267, 449] width 81 height 37
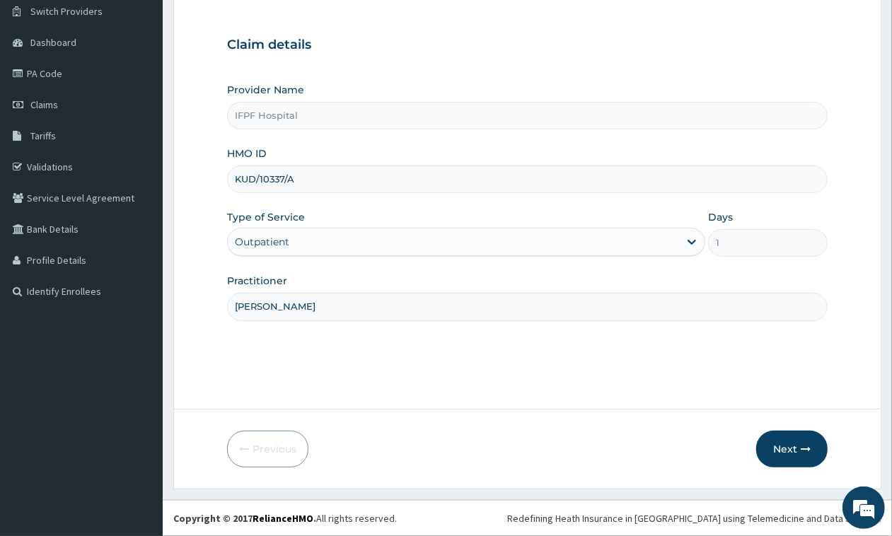
drag, startPoint x: 235, startPoint y: 178, endPoint x: 304, endPoint y: 178, distance: 69.3
click at [304, 178] on input "KUD/10337/A" at bounding box center [527, 179] width 600 height 28
paste input "HLP/10123"
type input "HLP/10123/A"
click at [301, 310] on input "DR WESTERHOF" at bounding box center [527, 307] width 600 height 28
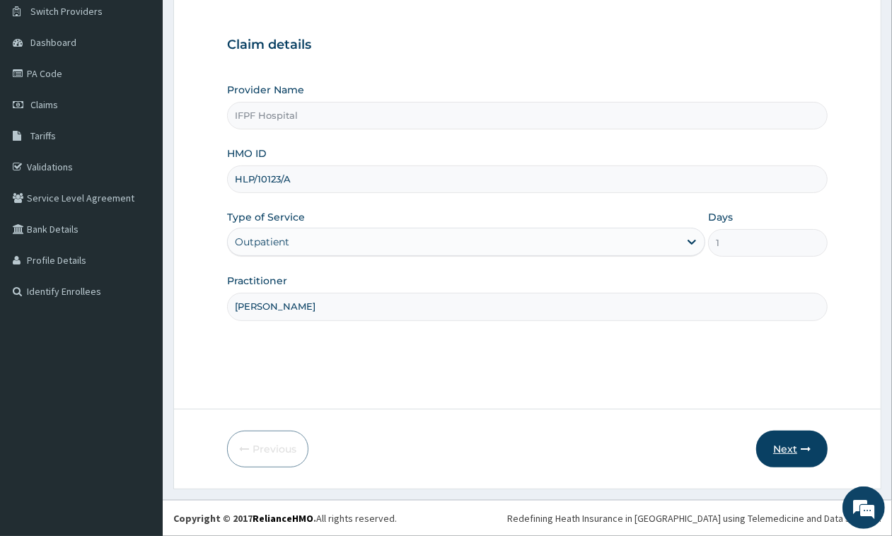
click at [786, 446] on button "Next" at bounding box center [791, 449] width 71 height 37
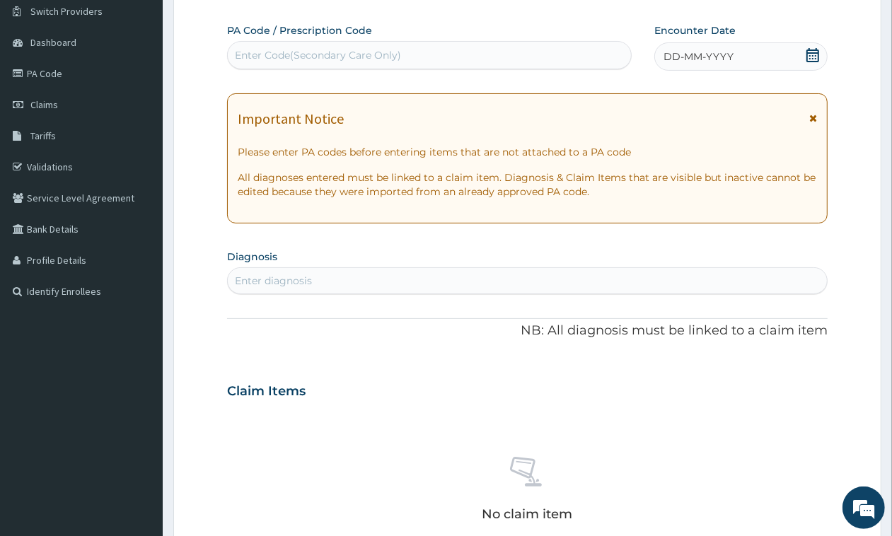
click at [288, 57] on div "Enter Code(Secondary Care Only)" at bounding box center [318, 55] width 166 height 14
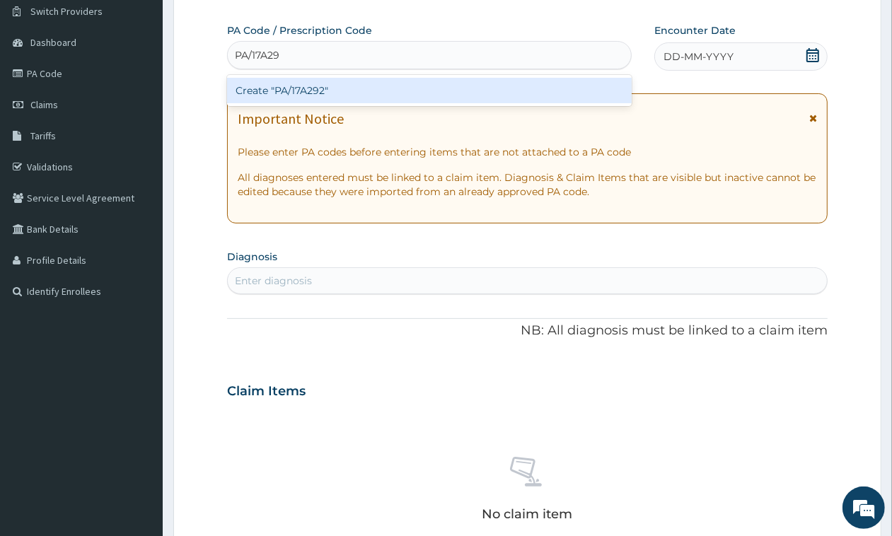
type input "PA/17A292"
click at [291, 75] on div "Create "PA/17A292"" at bounding box center [429, 90] width 405 height 31
click at [291, 79] on div "Create "PA/17A292"" at bounding box center [429, 90] width 405 height 25
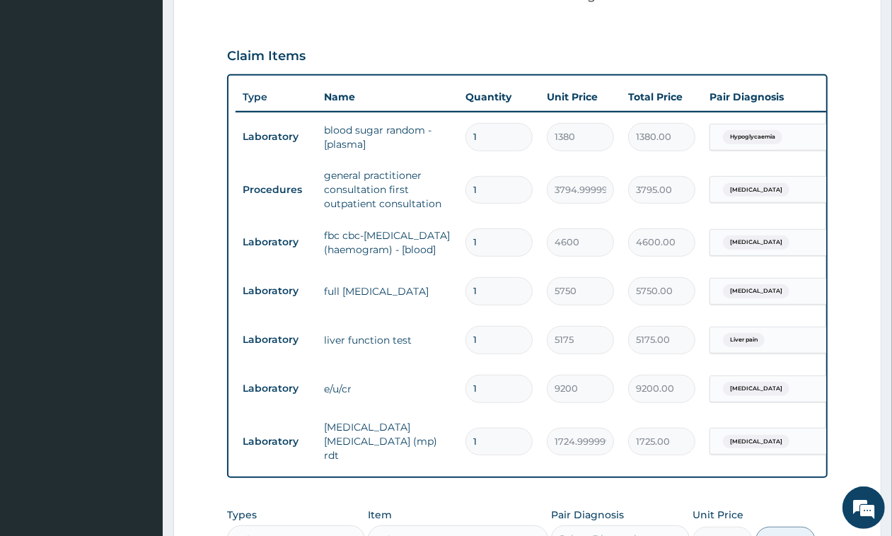
scroll to position [764, 0]
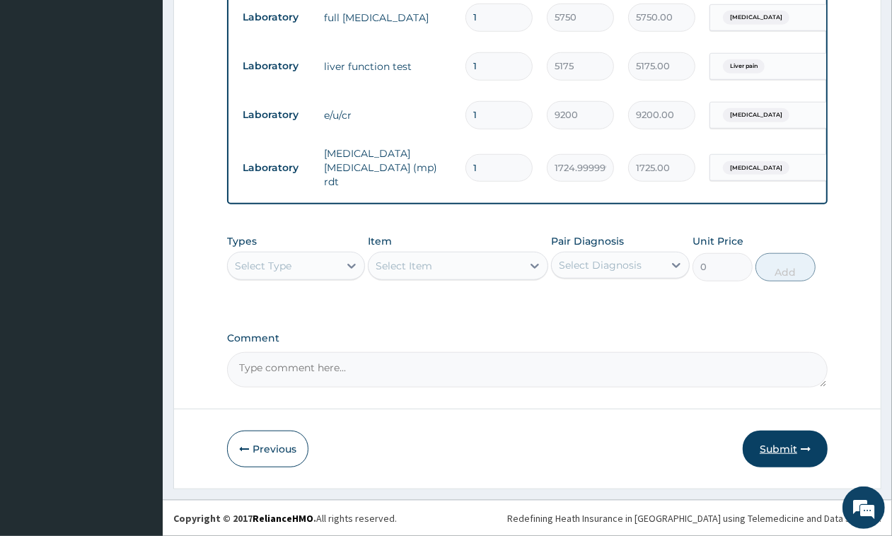
click at [787, 450] on button "Submit" at bounding box center [785, 449] width 85 height 37
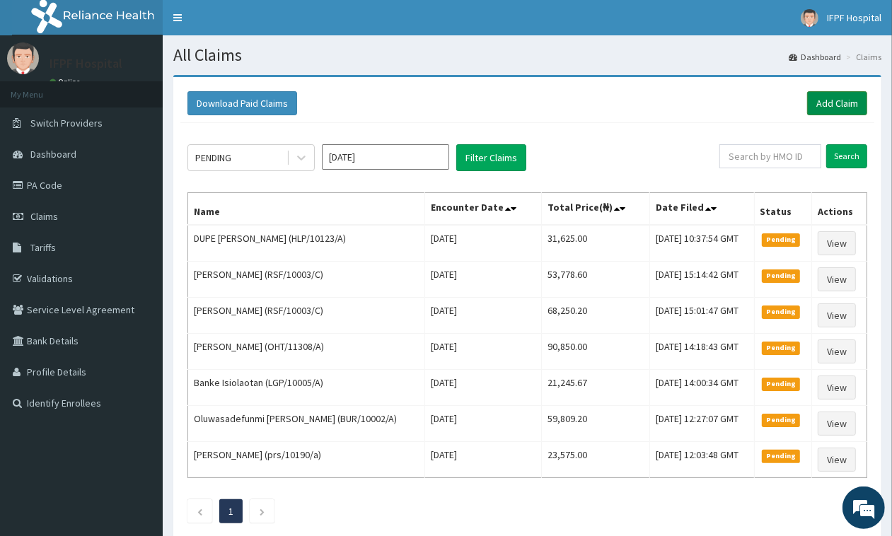
click at [839, 110] on link "Add Claim" at bounding box center [837, 103] width 60 height 24
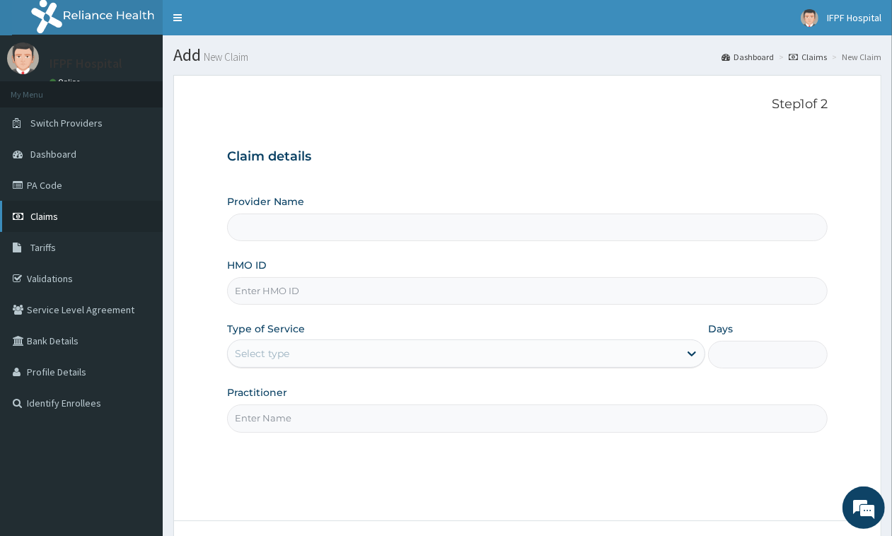
type input "IFPF Hospital"
click at [260, 294] on input "HMO ID" at bounding box center [527, 291] width 600 height 28
paste input "HLP/10123/A"
type input "HLP/10123/A"
click at [292, 354] on div "Select type" at bounding box center [453, 353] width 451 height 23
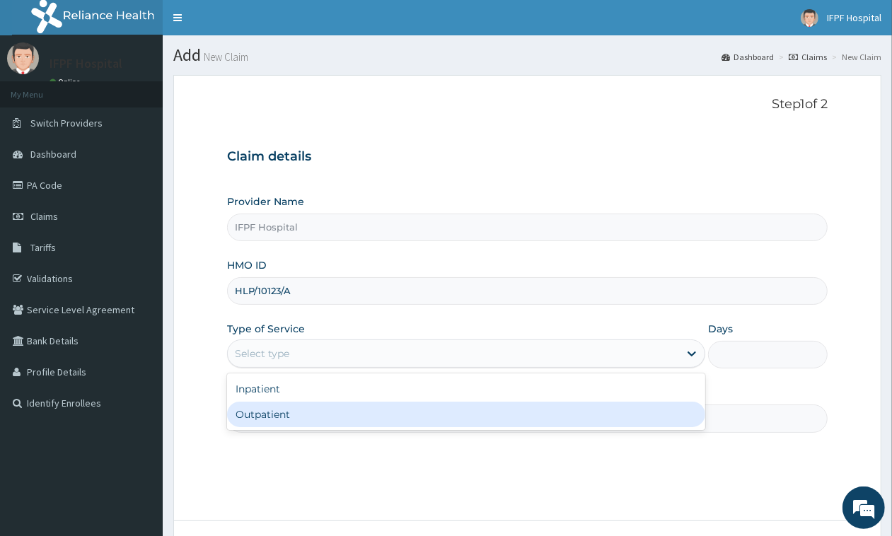
click at [253, 414] on div "Outpatient" at bounding box center [466, 414] width 478 height 25
type input "1"
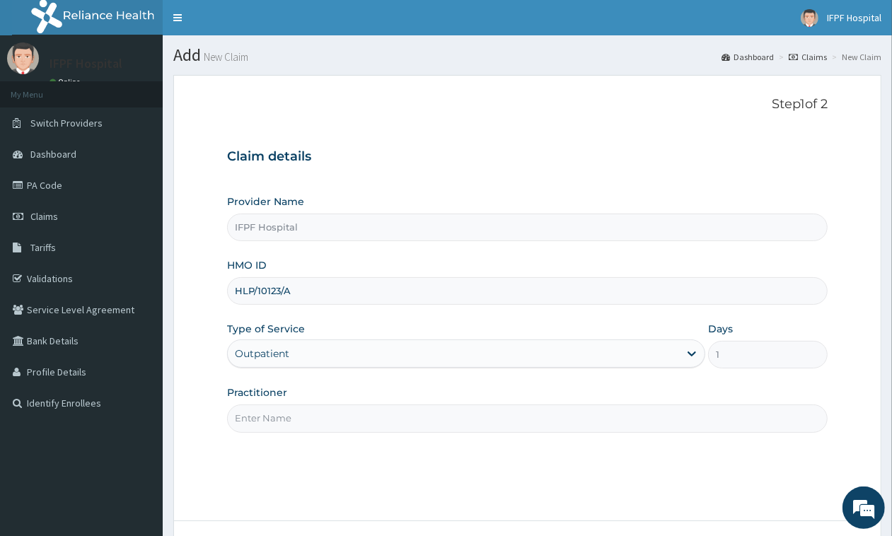
click at [250, 421] on input "Practitioner" at bounding box center [527, 419] width 600 height 28
type input "DR WESTERHOF"
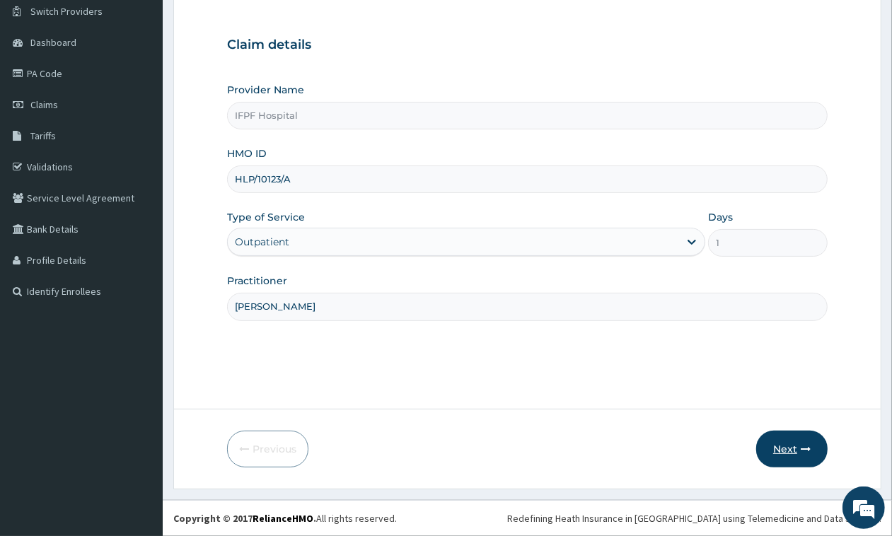
click at [810, 458] on button "Next" at bounding box center [791, 449] width 71 height 37
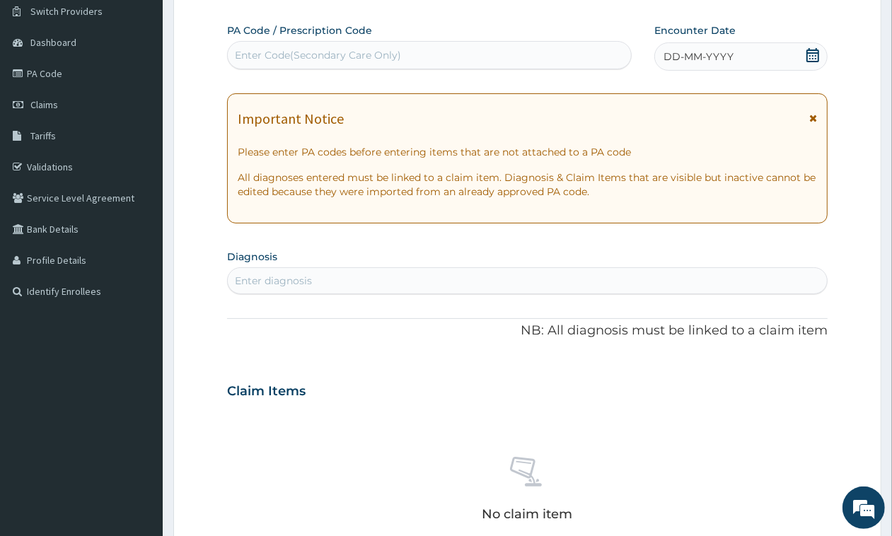
scroll to position [0, 0]
click at [265, 50] on div "Enter Code(Secondary Care Only)" at bounding box center [318, 55] width 166 height 14
type input "PA/A3DE7C"
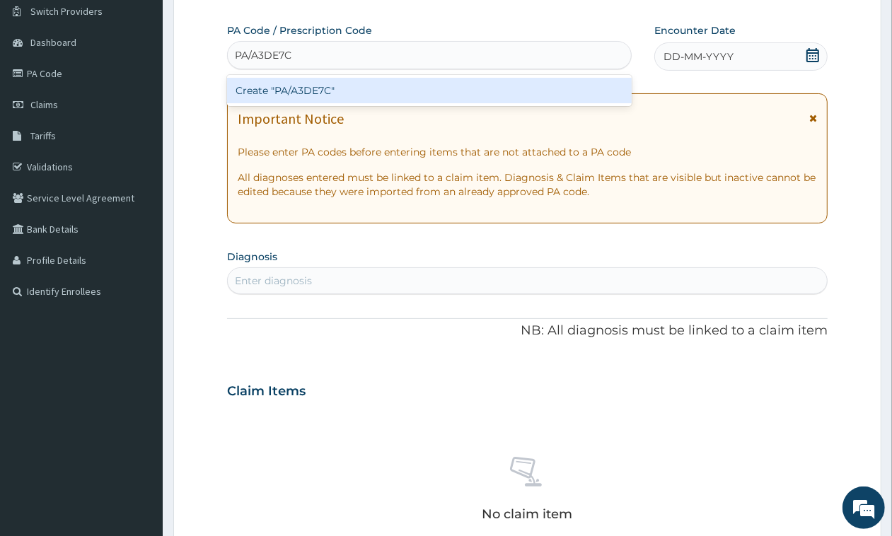
click at [269, 81] on div "Create "PA/A3DE7C"" at bounding box center [429, 90] width 405 height 25
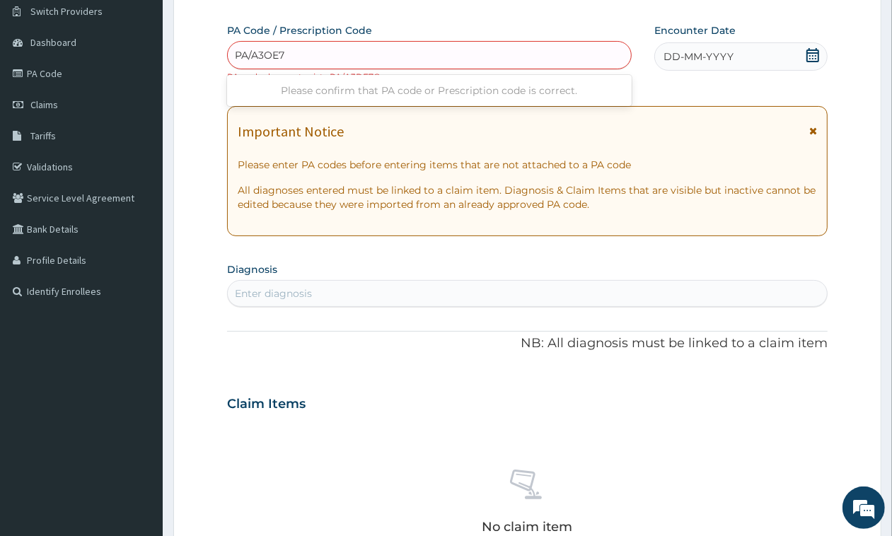
type input "PA/A3OE7C"
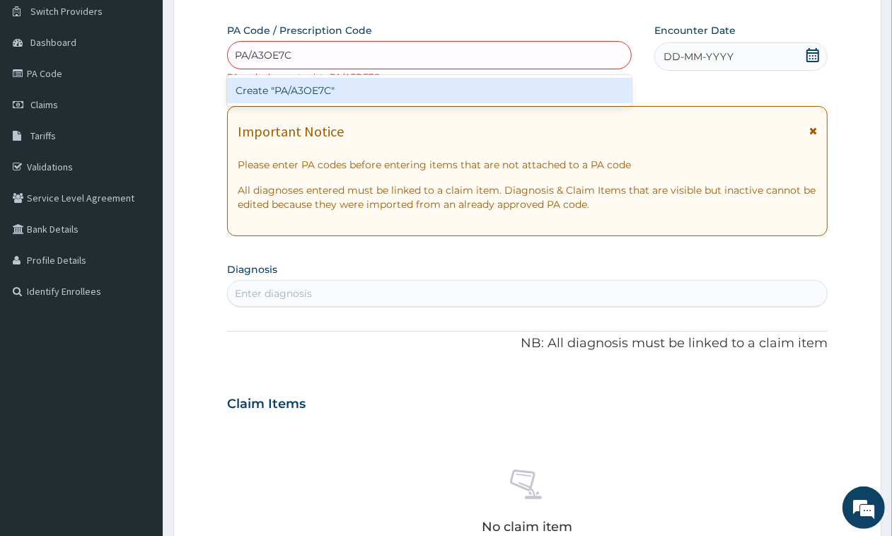
click at [291, 96] on div "Create "PA/A3OE7C"" at bounding box center [429, 90] width 405 height 25
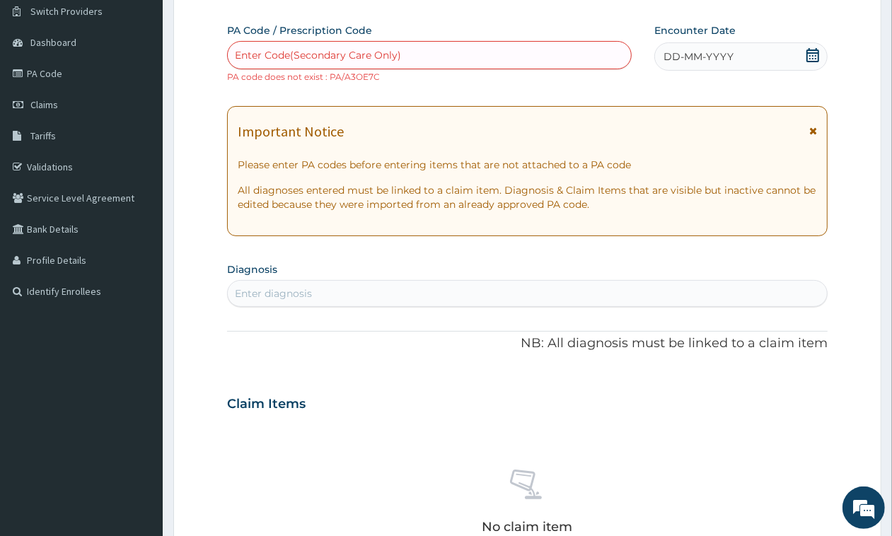
click at [313, 55] on div "Enter Code(Secondary Care Only)" at bounding box center [318, 55] width 166 height 14
type input "PA/A30E7C"
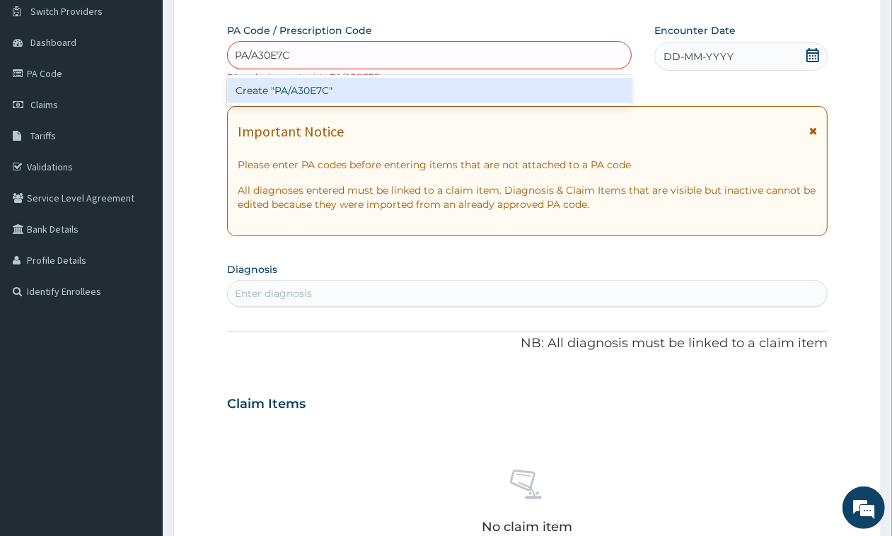
click at [322, 83] on div "Create "PA/A30E7C"" at bounding box center [429, 90] width 405 height 25
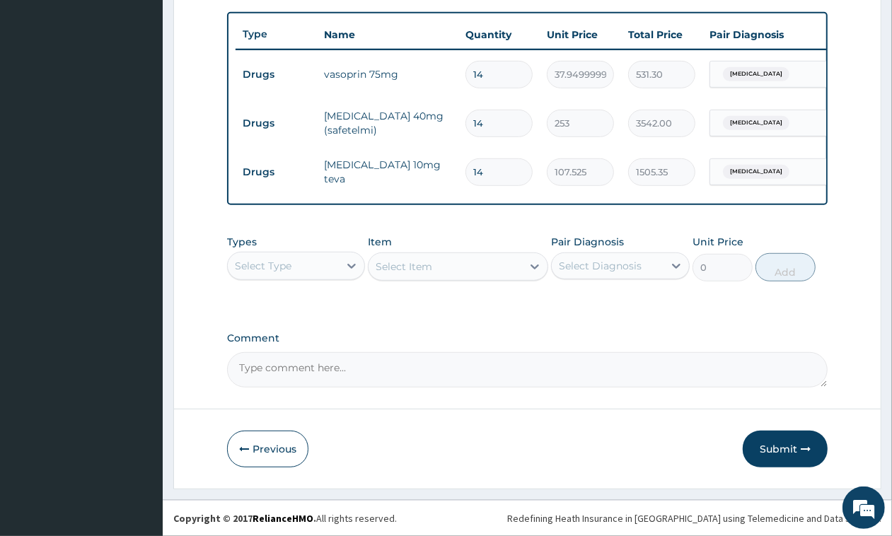
scroll to position [350, 0]
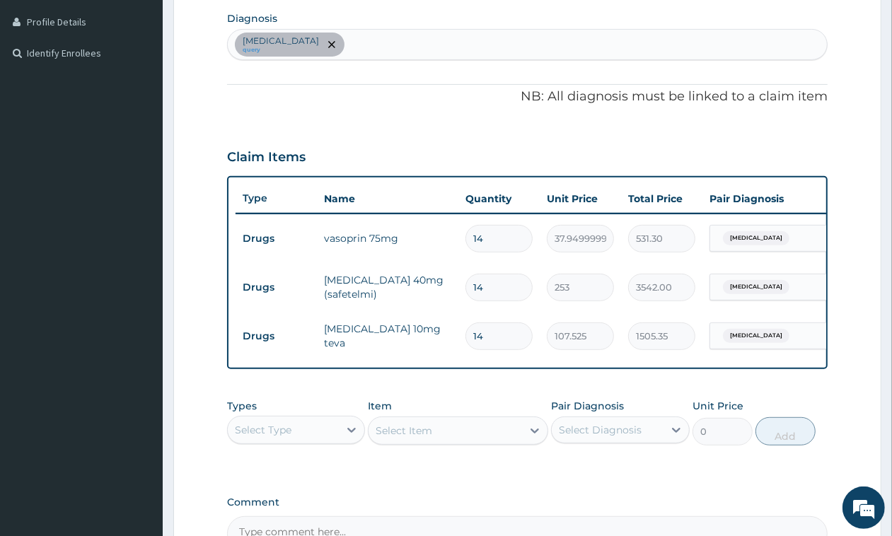
click at [453, 47] on div "Secondary hypertension query" at bounding box center [527, 45] width 599 height 30
type input "MALARIA"
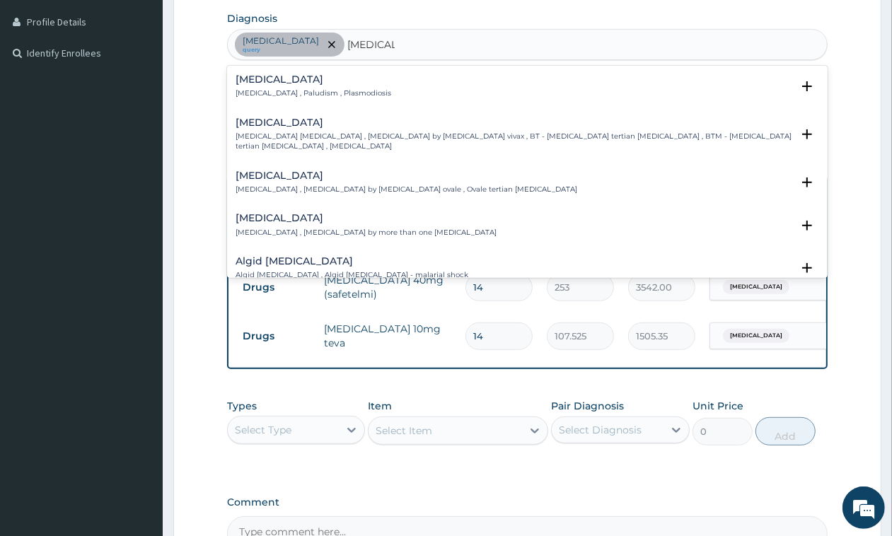
click at [257, 83] on h4 "Malaria" at bounding box center [314, 79] width 156 height 11
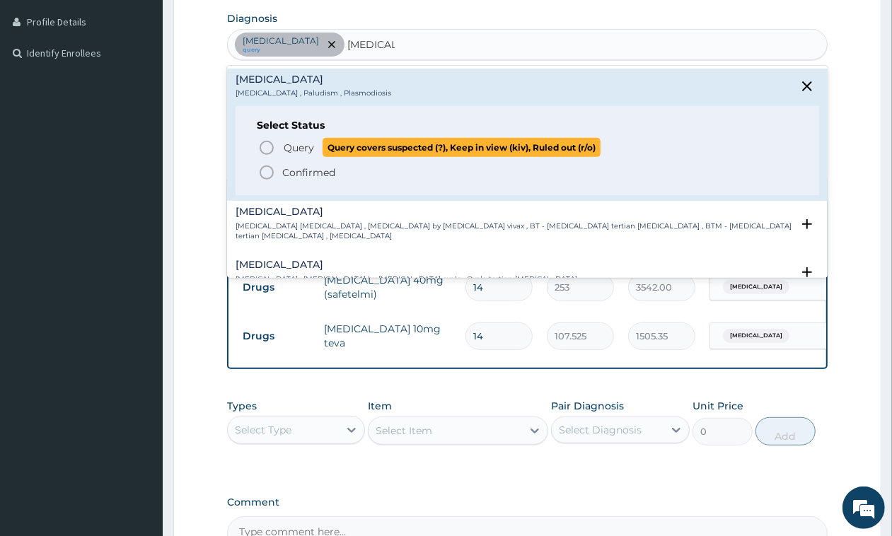
click at [278, 141] on span "Query Query covers suspected (?), Keep in view (kiv), Ruled out (r/o)" at bounding box center [528, 147] width 540 height 19
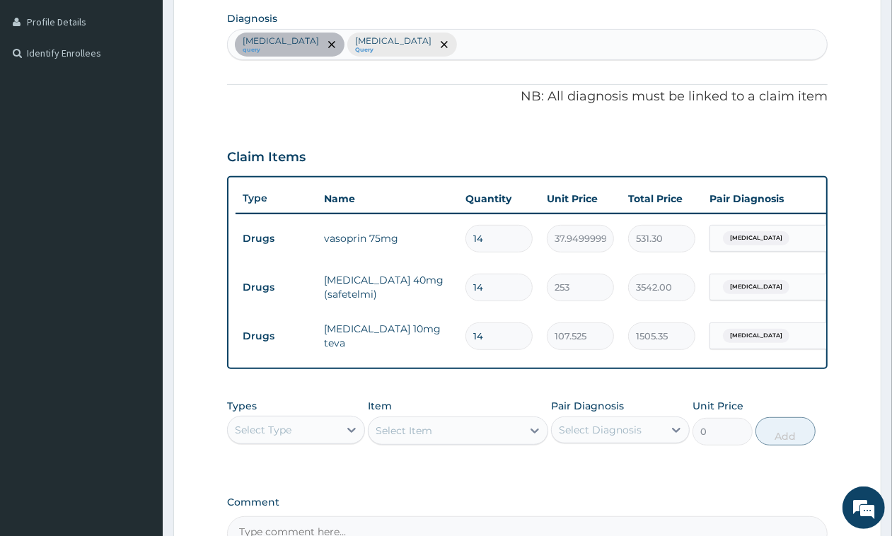
scroll to position [527, 0]
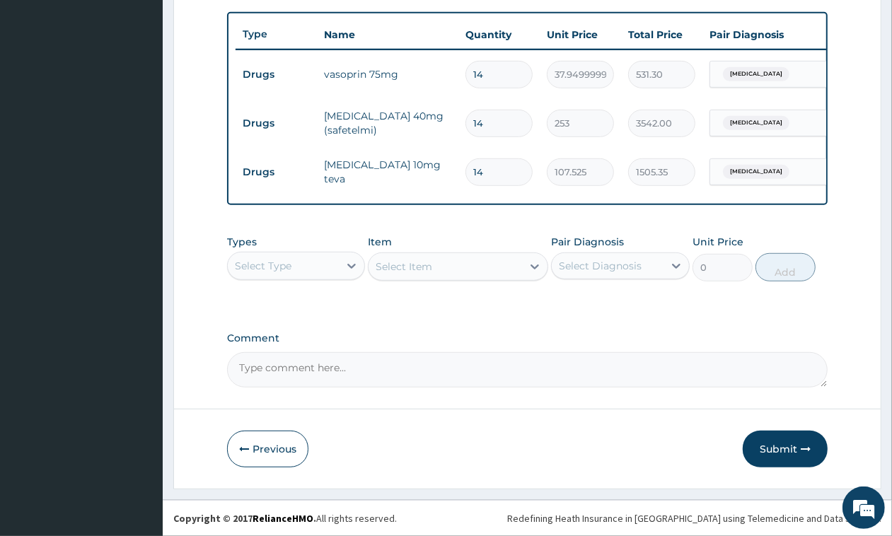
click at [298, 260] on div "Select Type" at bounding box center [283, 266] width 111 height 23
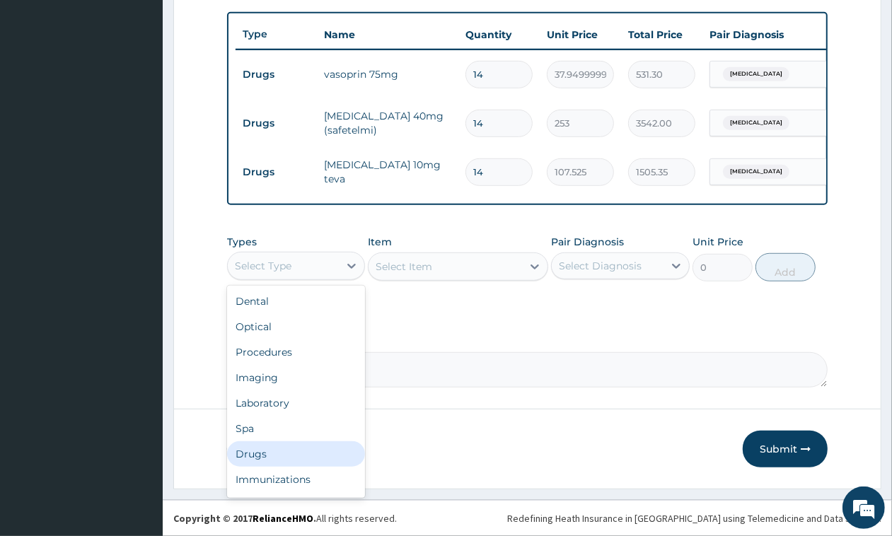
click at [263, 444] on div "Drugs" at bounding box center [296, 453] width 138 height 25
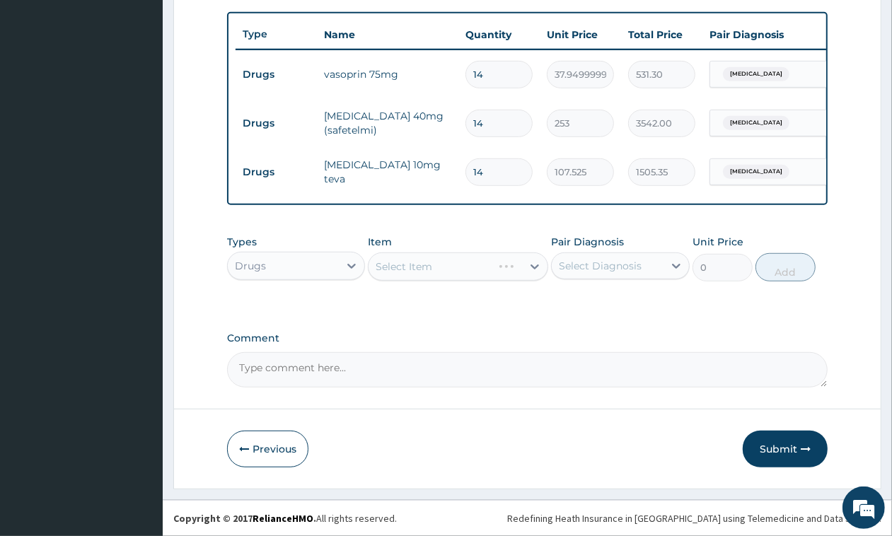
click at [422, 255] on div "Select Item" at bounding box center [458, 266] width 180 height 28
click at [419, 267] on div "Select Item" at bounding box center [404, 267] width 57 height 14
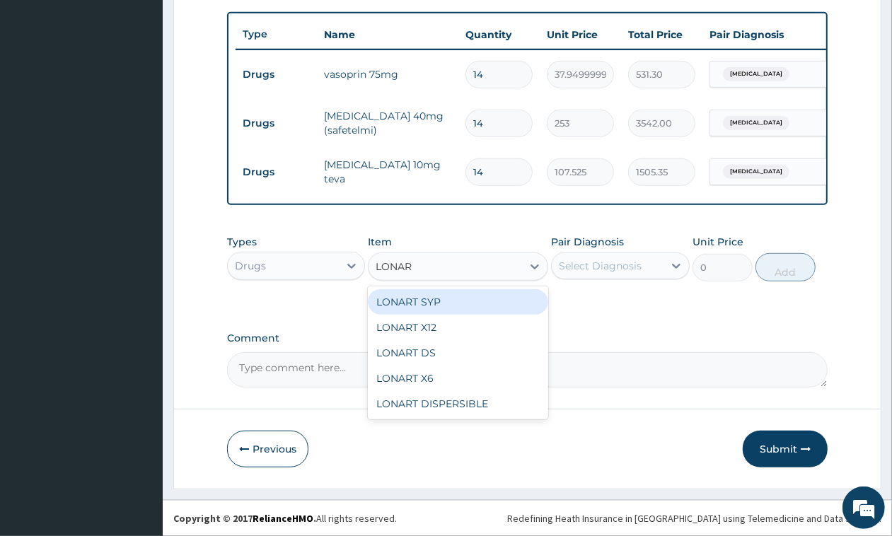
type input "LONART"
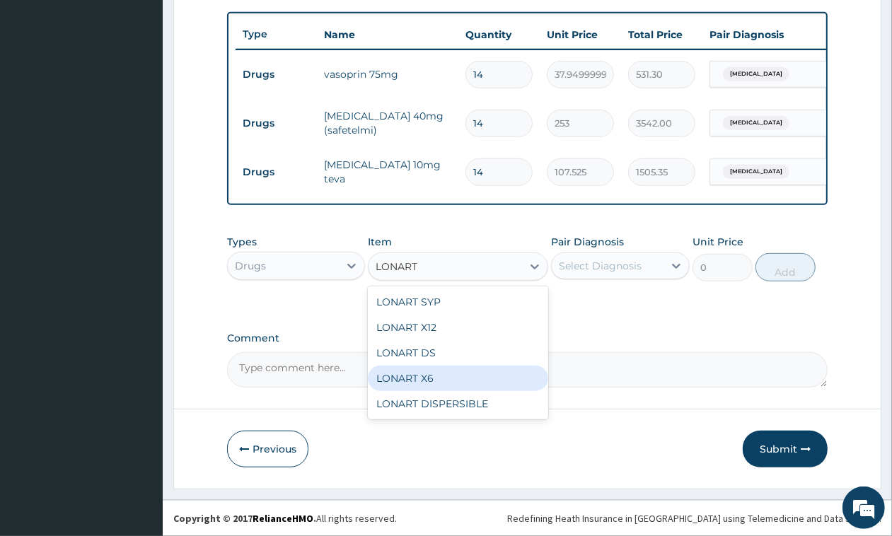
click at [428, 375] on div "LONART X6" at bounding box center [458, 378] width 180 height 25
type input "506"
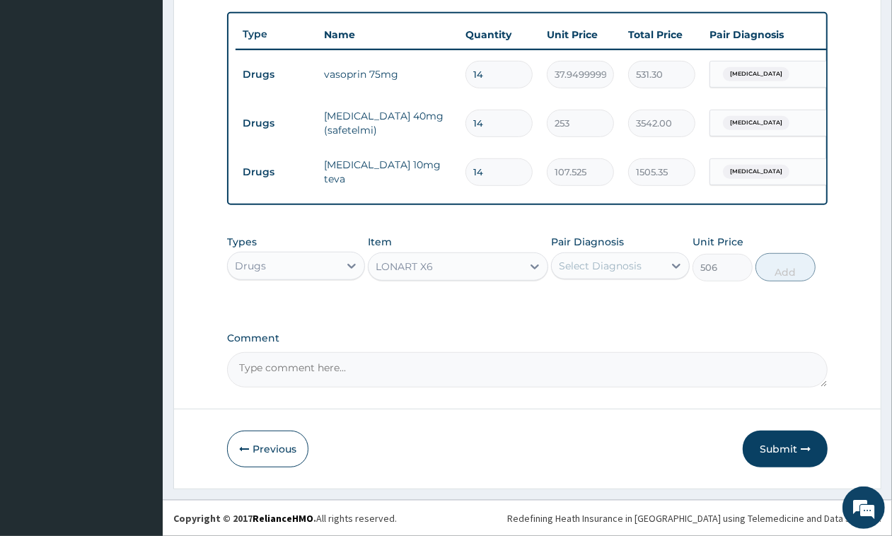
click at [615, 259] on div "Select Diagnosis" at bounding box center [600, 266] width 83 height 14
click at [607, 346] on div "Malaria" at bounding box center [620, 331] width 138 height 29
checkbox input "true"
click at [769, 270] on button "Add" at bounding box center [785, 267] width 60 height 28
type input "0"
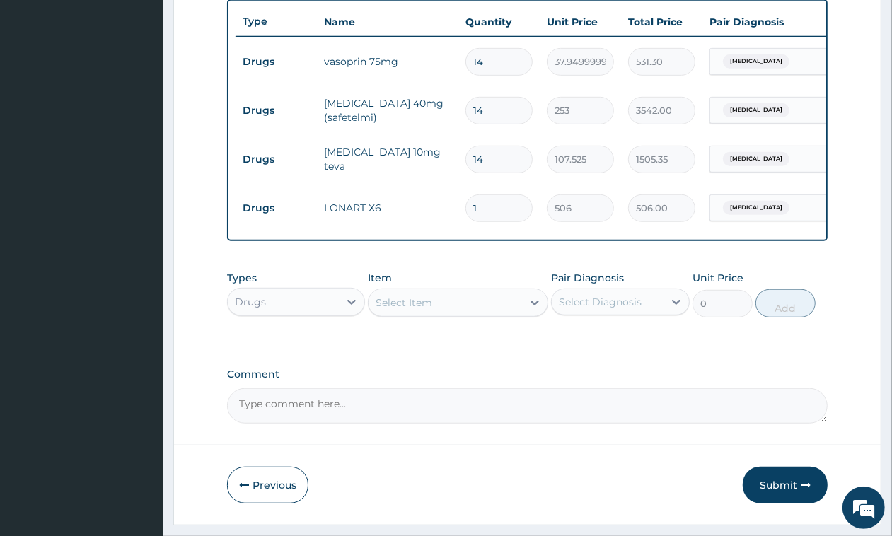
type input "0.00"
type input "6"
type input "3036.00"
type input "6"
click at [436, 308] on div "Select Item" at bounding box center [444, 302] width 153 height 23
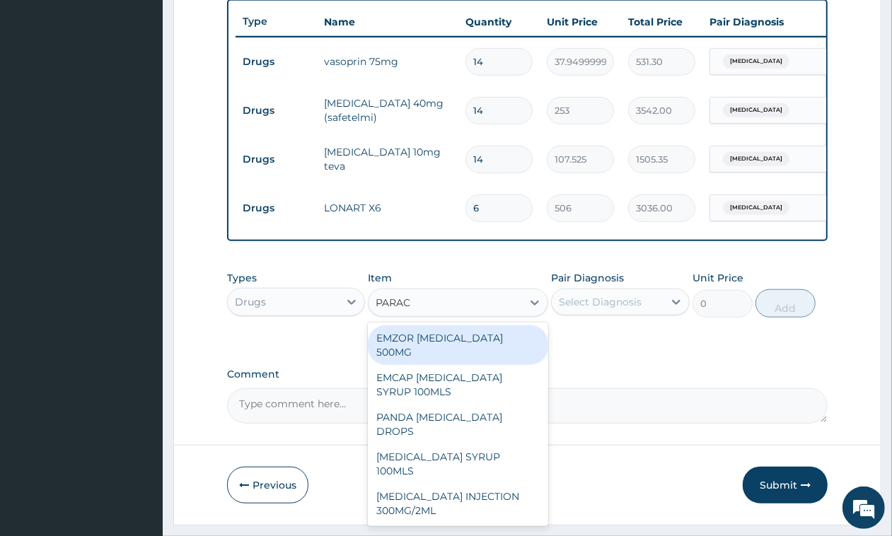
type input "PARACE"
click at [456, 350] on div "EMZOR PARACETAMOL 500MG" at bounding box center [458, 345] width 180 height 40
type input "25.299999999999997"
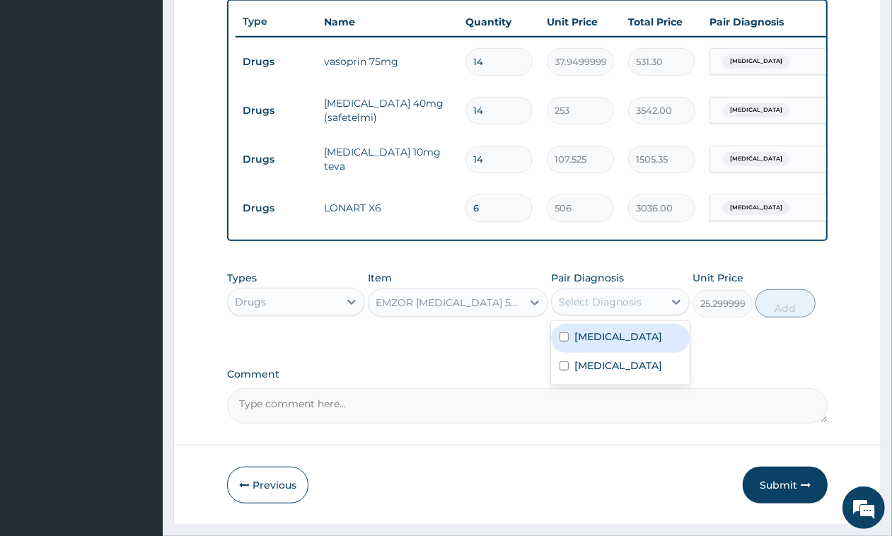
click at [603, 309] on div "Select Diagnosis" at bounding box center [600, 302] width 83 height 14
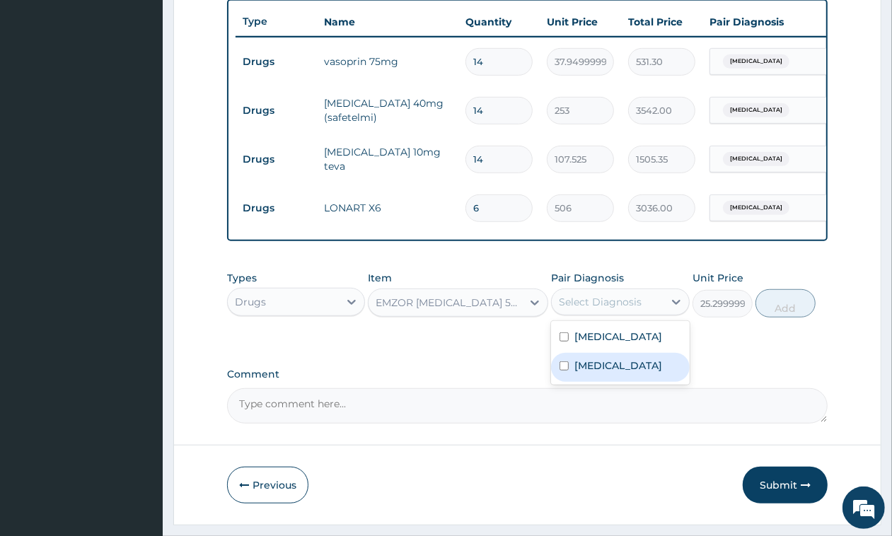
click at [603, 373] on label "Malaria" at bounding box center [618, 366] width 88 height 14
checkbox input "true"
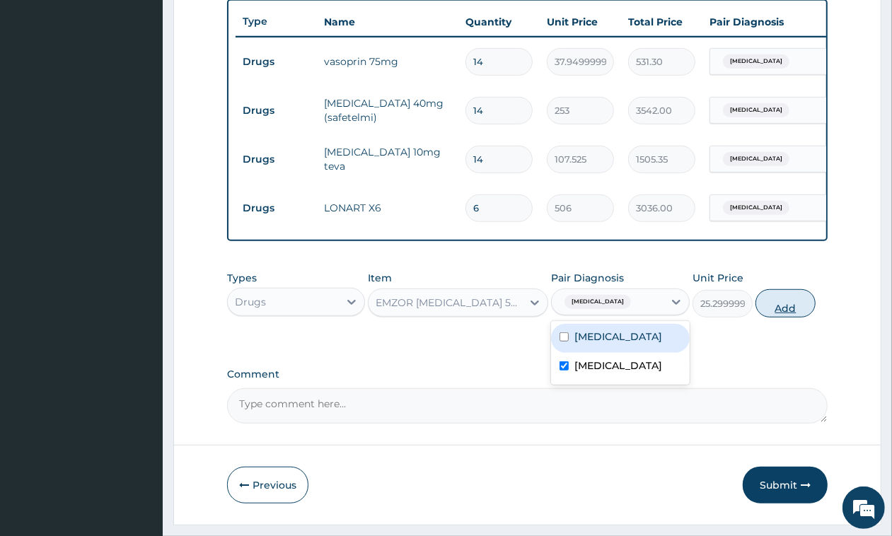
click at [777, 317] on button "Add" at bounding box center [785, 303] width 60 height 28
type input "0"
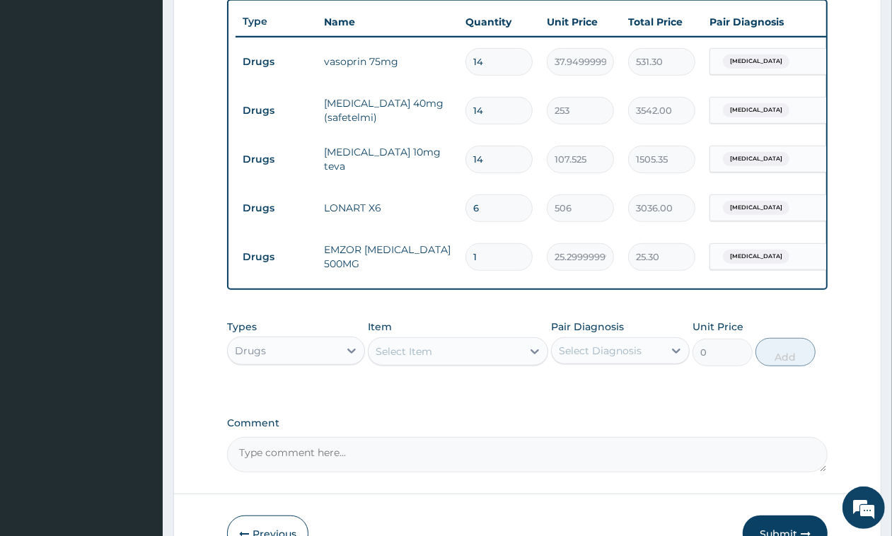
type input "18"
type input "455.40"
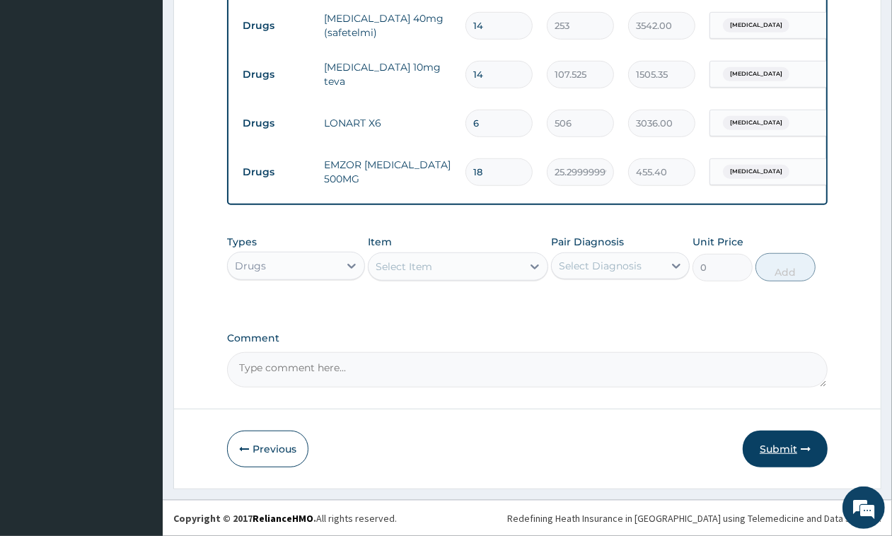
type input "18"
click at [804, 446] on icon "button" at bounding box center [806, 449] width 10 height 10
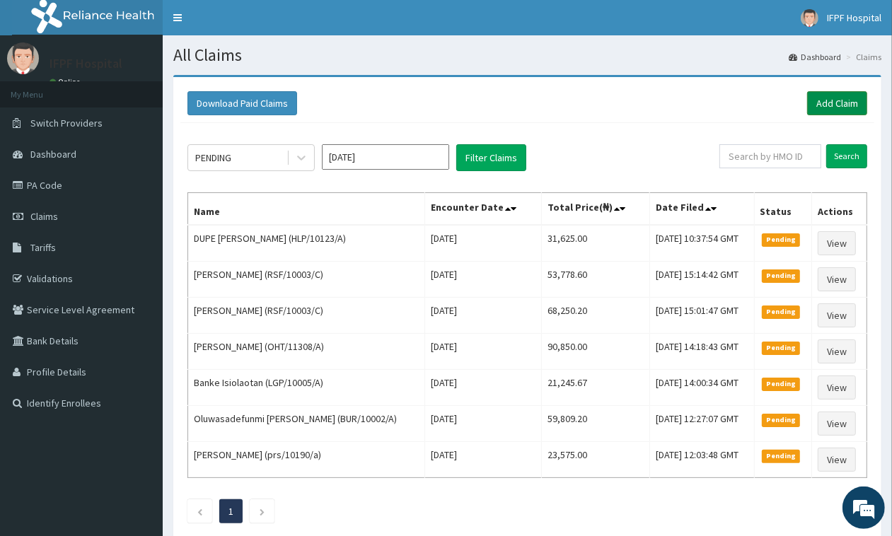
click at [839, 100] on link "Add Claim" at bounding box center [837, 103] width 60 height 24
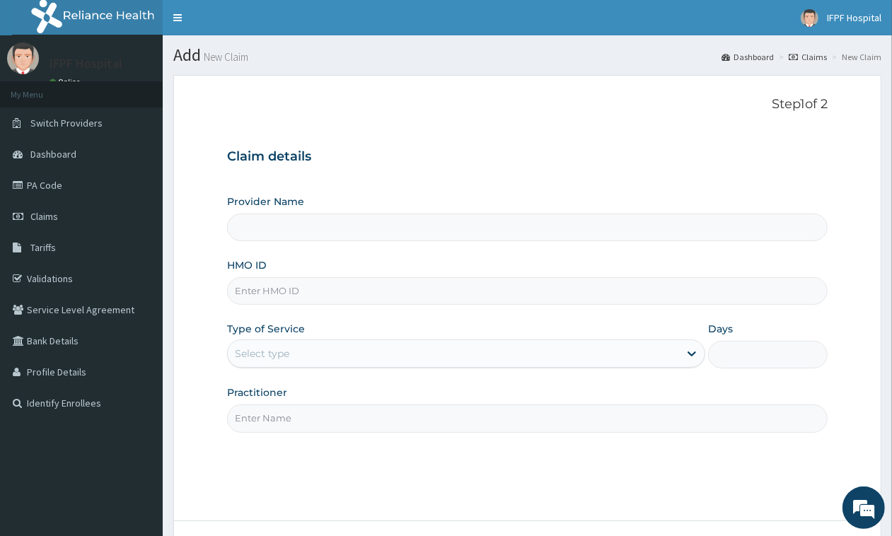
type input "IFPF Hospital"
click at [260, 296] on input "HMO ID" at bounding box center [527, 291] width 600 height 28
paste input "OHT/11223/A"
type input "OHT/11223/A"
click at [269, 348] on div "Select type" at bounding box center [262, 354] width 54 height 14
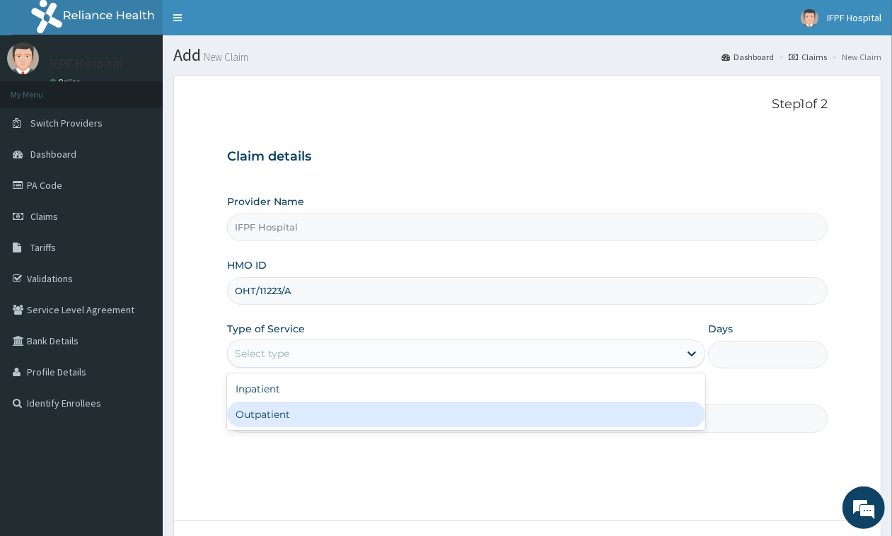
click at [263, 415] on div "Outpatient" at bounding box center [466, 414] width 478 height 25
type input "1"
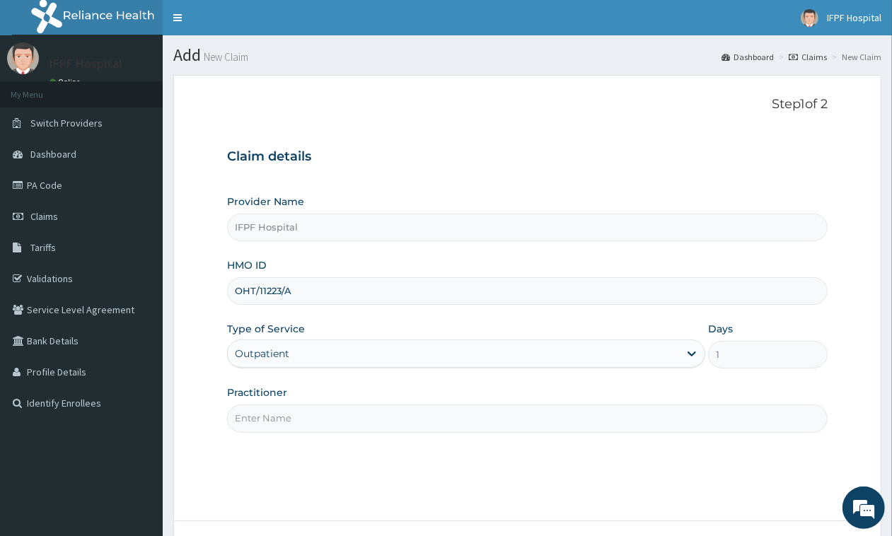
click at [263, 415] on input "Practitioner" at bounding box center [527, 419] width 600 height 28
type input "DR MORONKOLA"
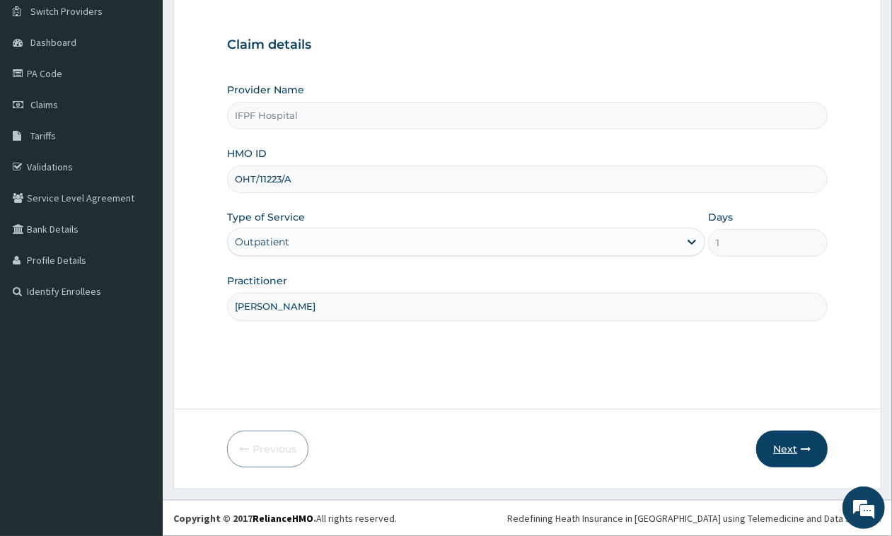
click at [798, 451] on button "Next" at bounding box center [791, 449] width 71 height 37
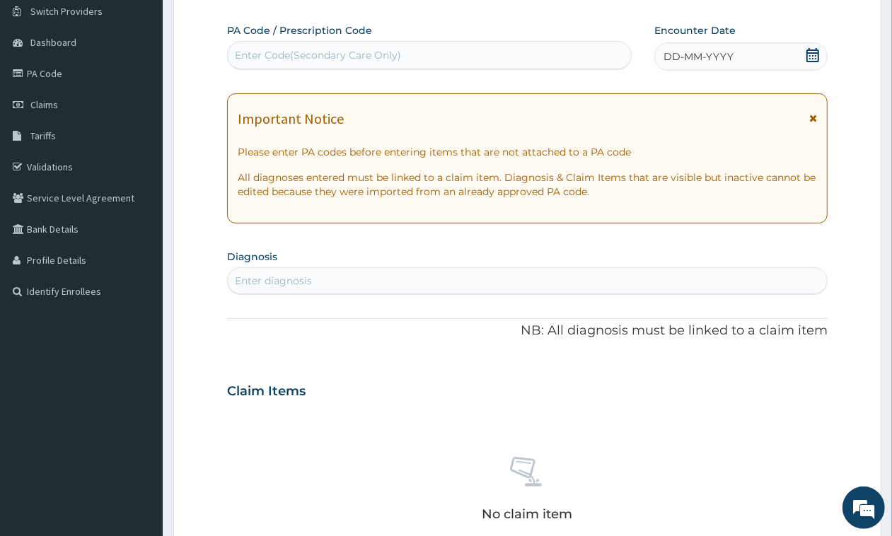
scroll to position [0, 0]
click at [414, 53] on div "Enter Code(Secondary Care Only)" at bounding box center [429, 55] width 403 height 23
type input "PA/3E0C04"
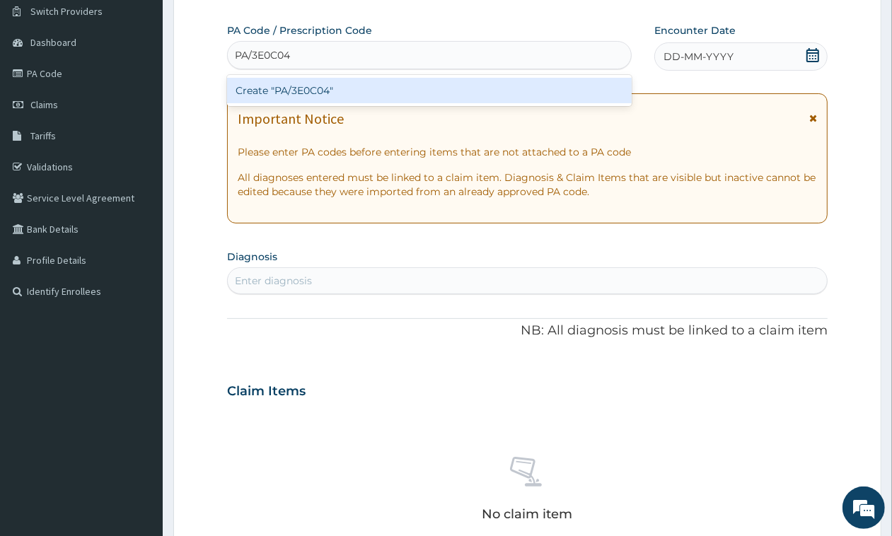
click at [390, 93] on div "Create "PA/3E0C04"" at bounding box center [429, 90] width 405 height 25
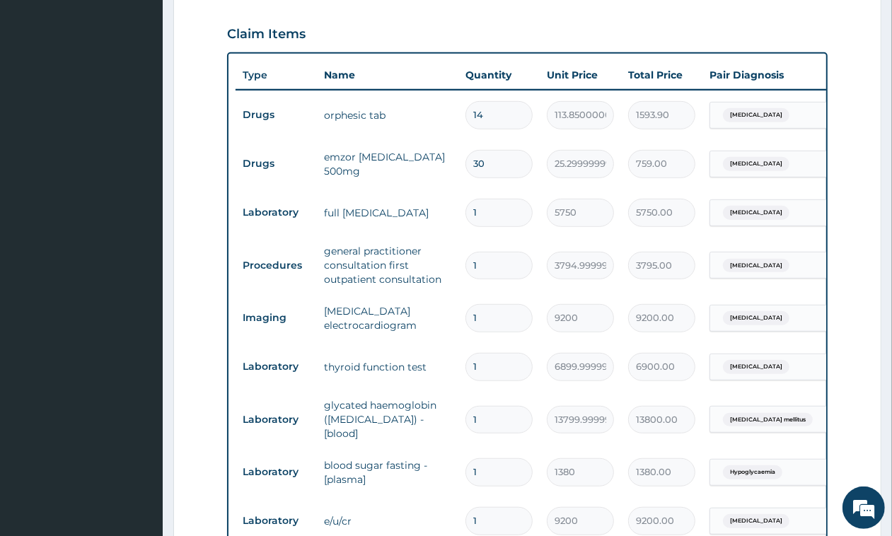
scroll to position [235, 0]
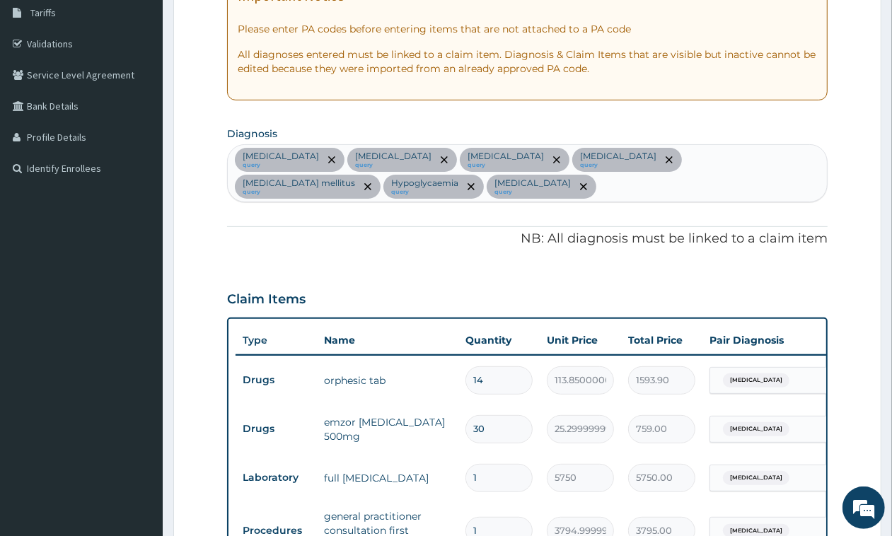
click at [528, 195] on div "Spasm query Dyslipidemia query Cardiomyopathy query Hyperthyroidism query Type …" at bounding box center [527, 173] width 599 height 57
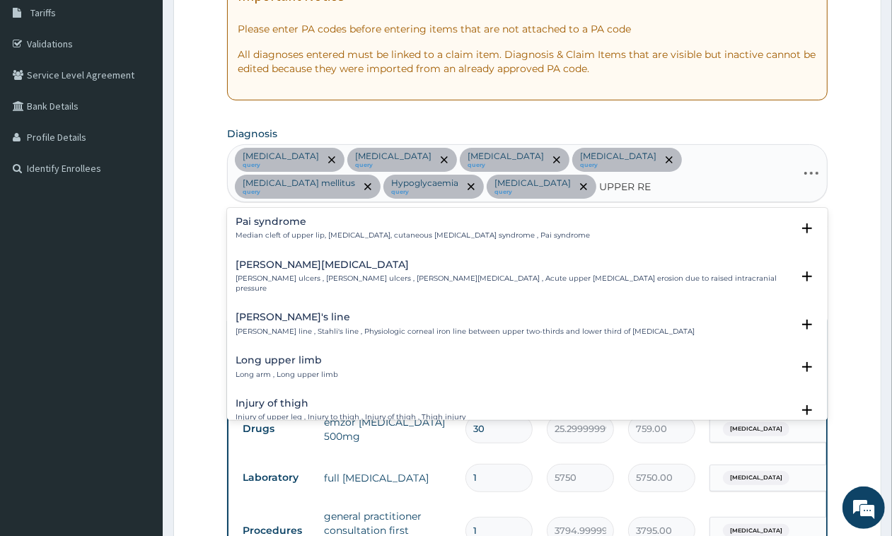
type input "UPPER RES"
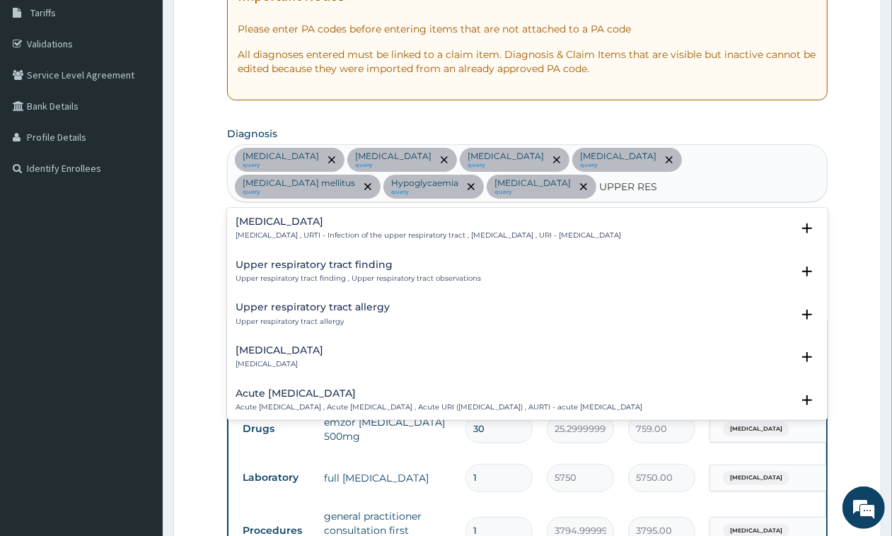
click at [365, 230] on div "Upper respiratory infection Upper respiratory infection , URTI - Infection of t…" at bounding box center [428, 228] width 385 height 25
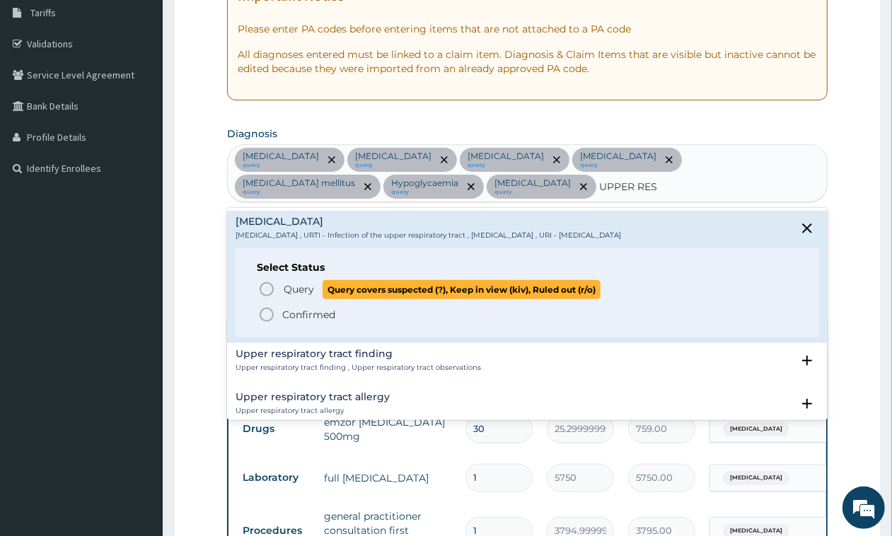
click at [306, 293] on span "Query" at bounding box center [299, 289] width 30 height 14
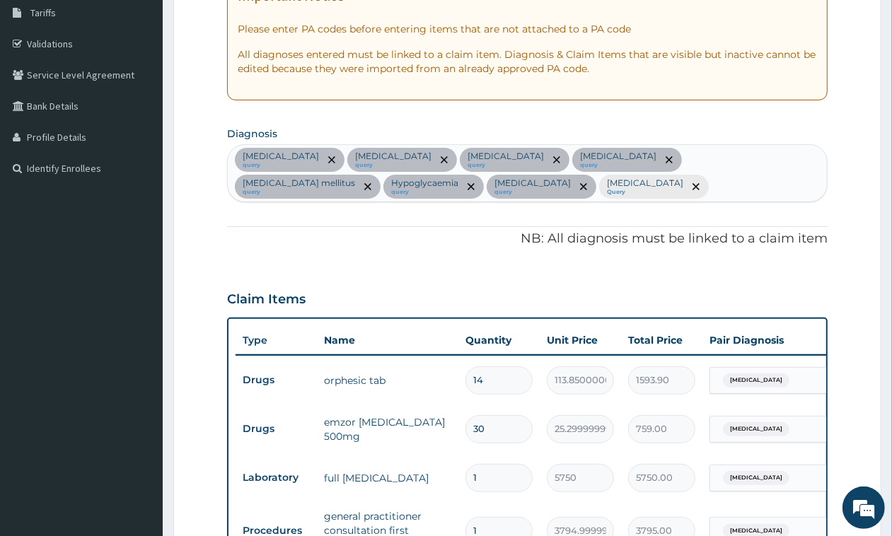
scroll to position [854, 0]
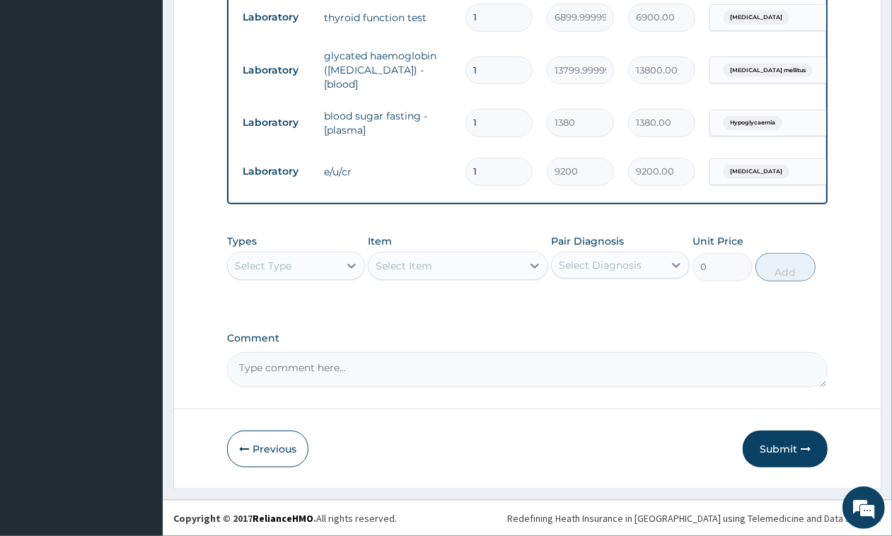
click at [235, 262] on div "Select Type" at bounding box center [263, 266] width 57 height 14
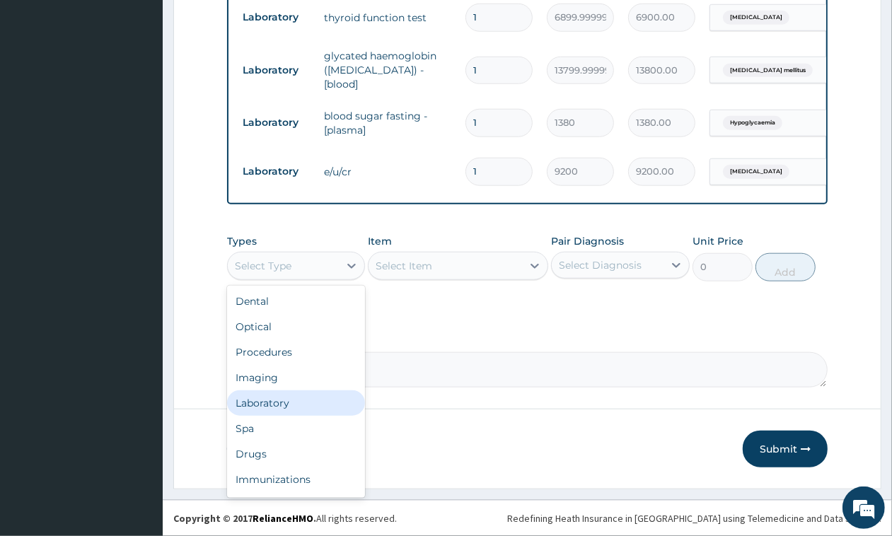
click at [271, 397] on div "Laboratory" at bounding box center [296, 402] width 138 height 25
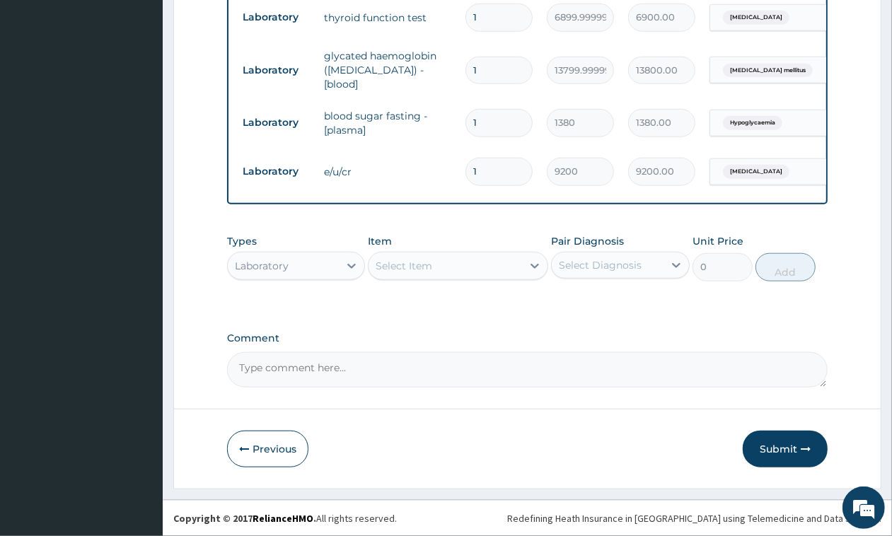
click at [414, 262] on div "Select Item" at bounding box center [404, 266] width 57 height 14
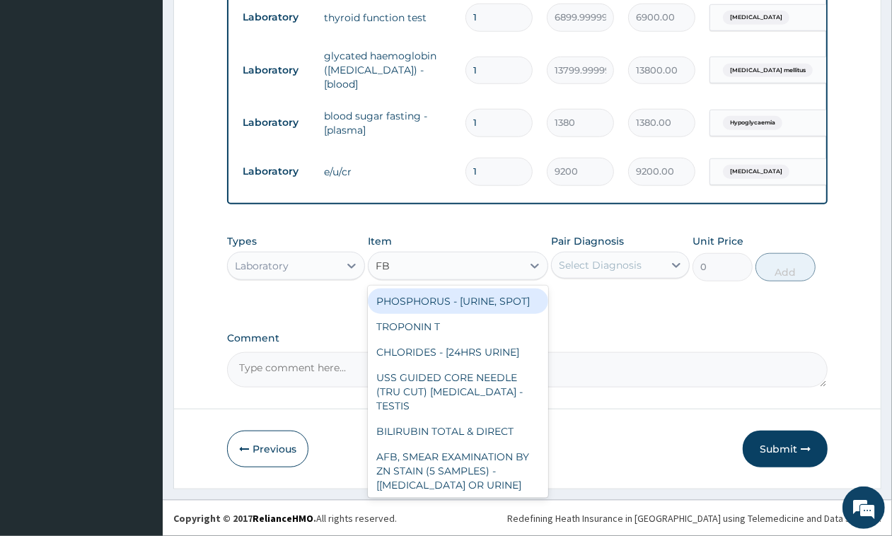
type input "FBC"
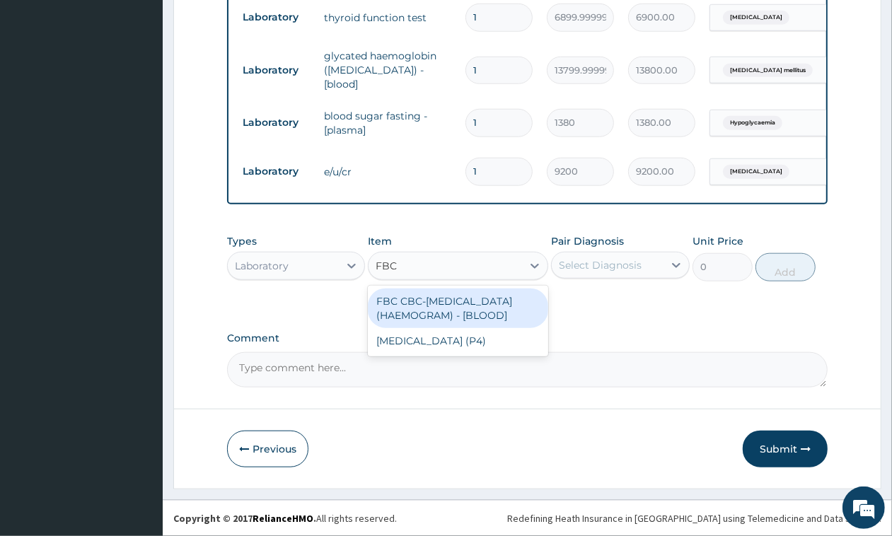
click at [455, 308] on div "FBC CBC-COMPLETE BLOOD COUNT (HAEMOGRAM) - [BLOOD]" at bounding box center [458, 309] width 180 height 40
type input "4600"
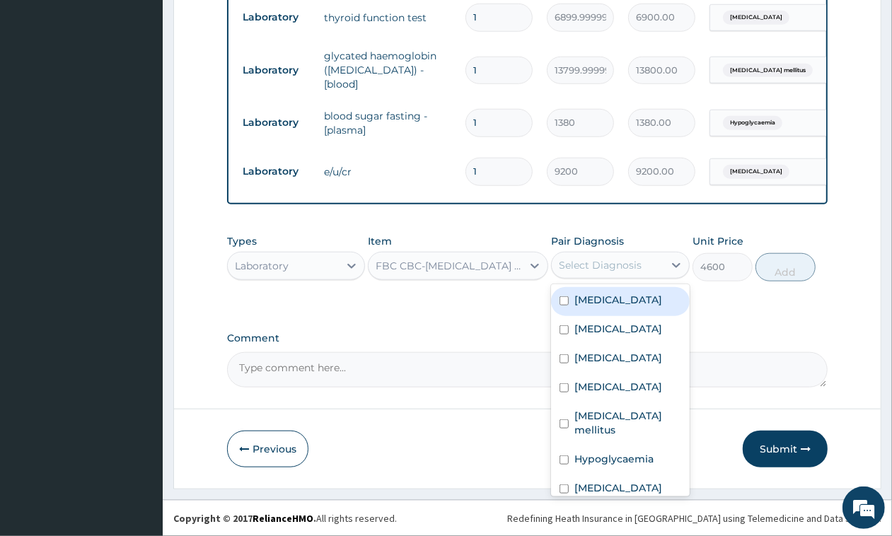
click at [595, 266] on div "Select Diagnosis" at bounding box center [600, 265] width 83 height 14
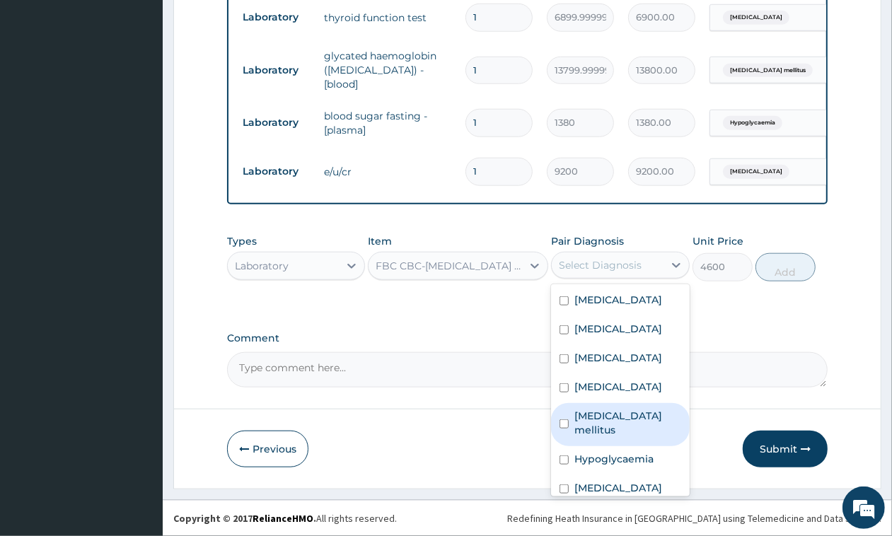
scroll to position [68, 0]
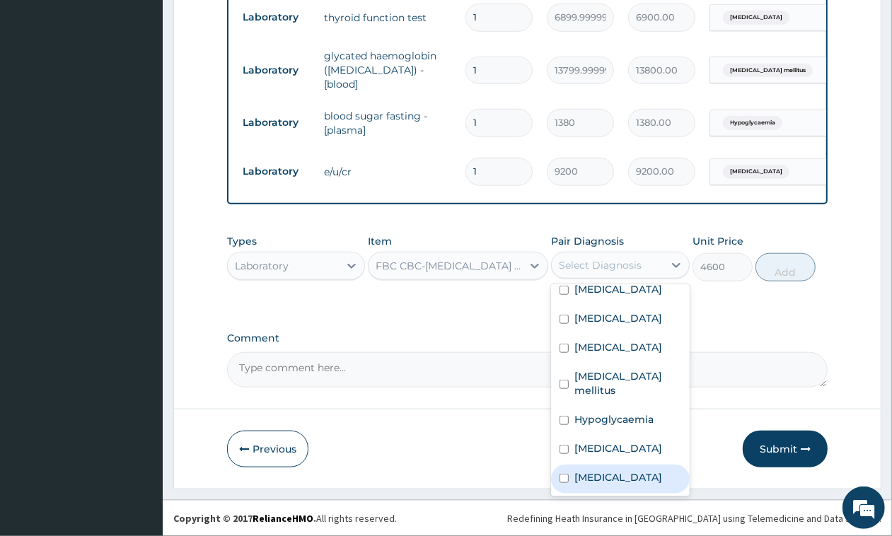
click at [641, 470] on label "Upper respiratory infection" at bounding box center [618, 477] width 88 height 14
checkbox input "true"
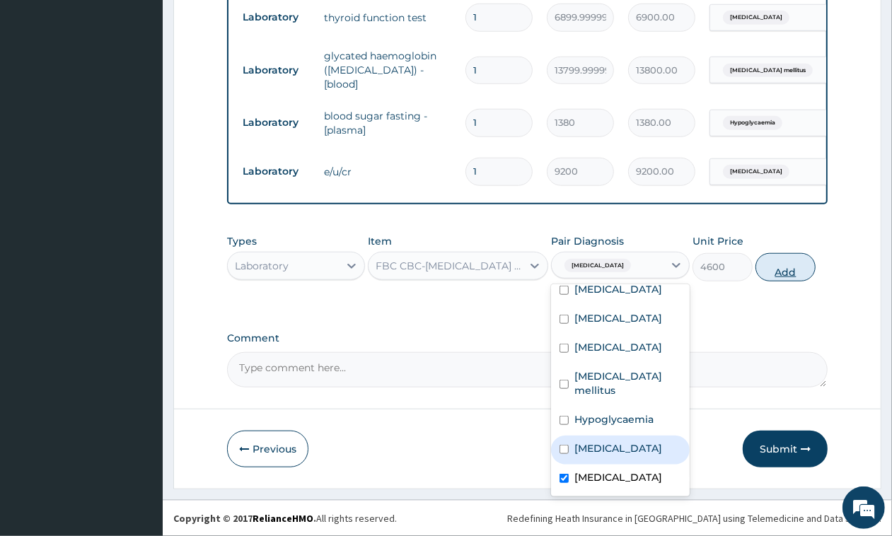
click at [789, 272] on button "Add" at bounding box center [785, 267] width 60 height 28
type input "0"
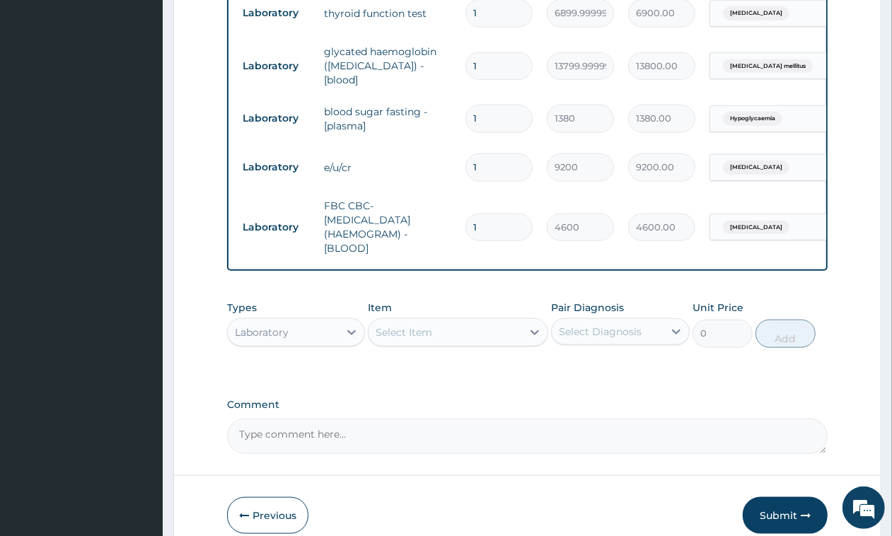
scroll to position [924, 0]
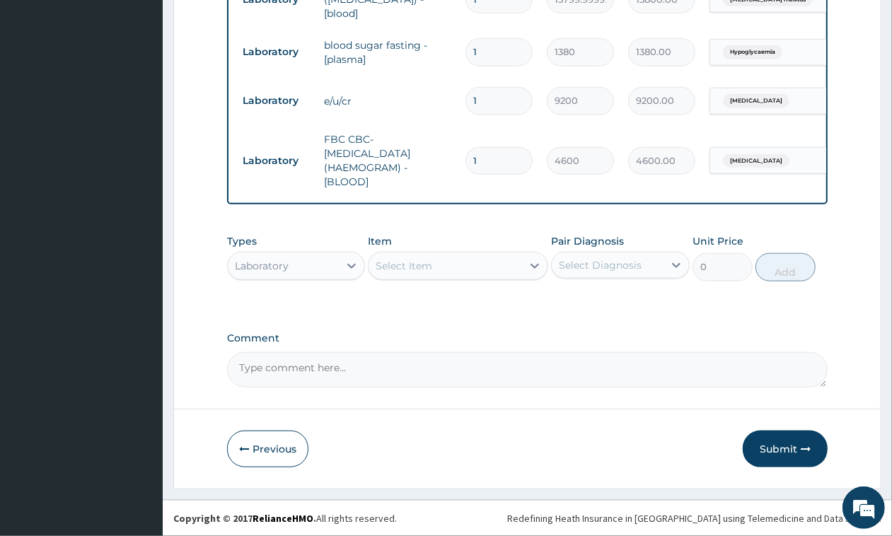
click at [776, 456] on button "Submit" at bounding box center [785, 449] width 85 height 37
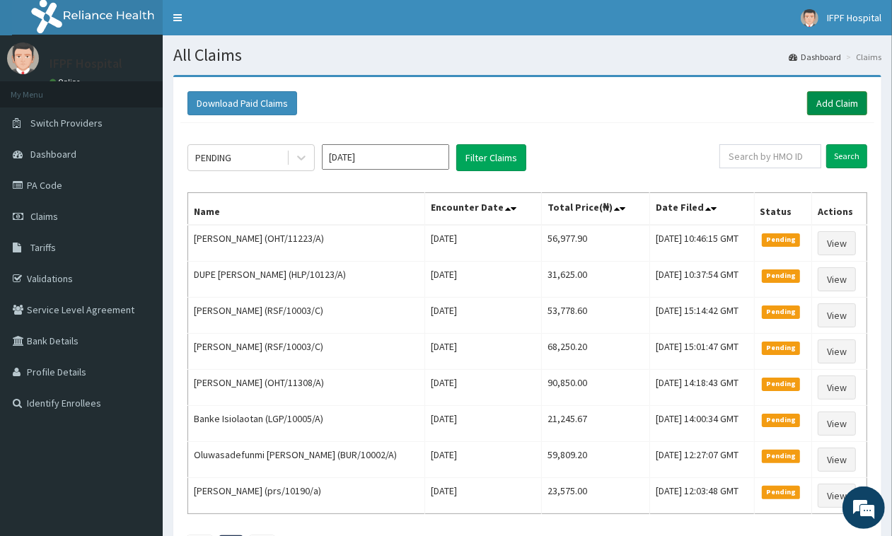
click at [860, 94] on link "Add Claim" at bounding box center [837, 103] width 60 height 24
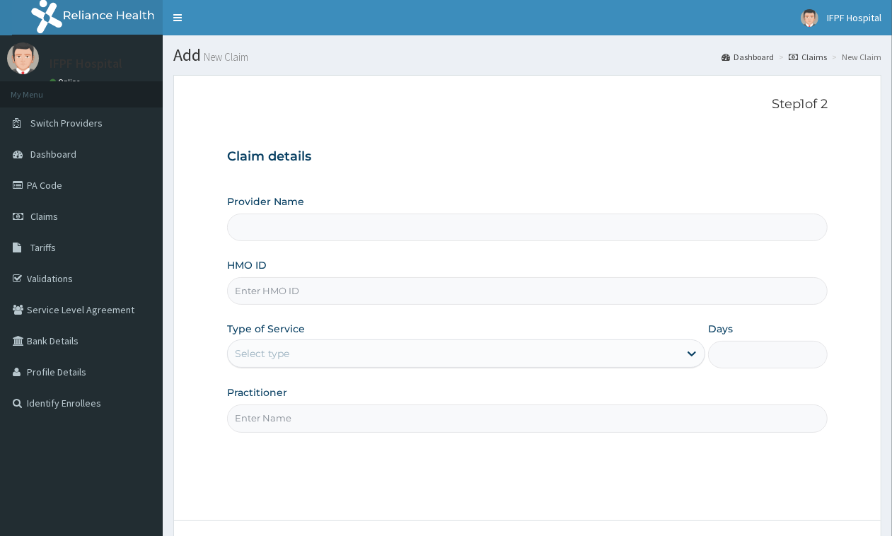
type input "IFPF Hospital"
click at [245, 291] on input "HMO ID" at bounding box center [527, 291] width 600 height 28
paste input "KUD/10337/A"
type input "KUD/10337/A"
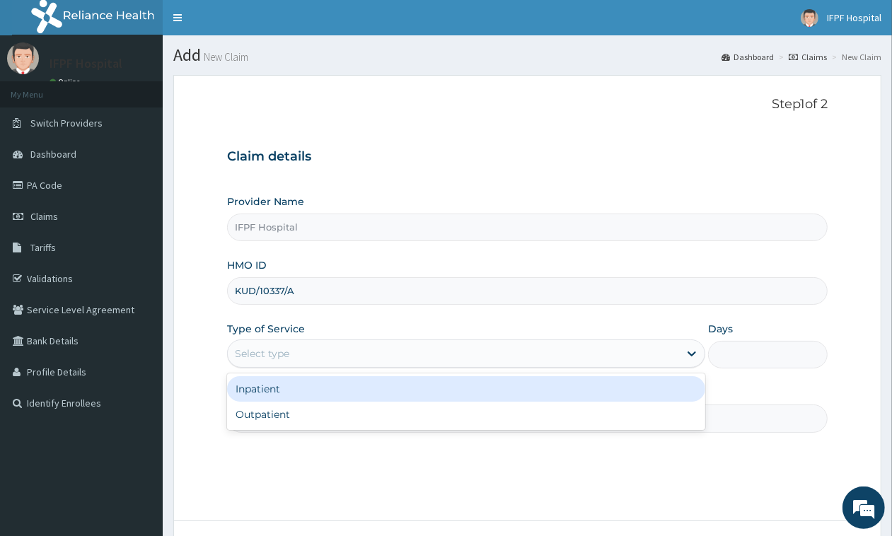
click at [284, 355] on div "Select type" at bounding box center [262, 354] width 54 height 14
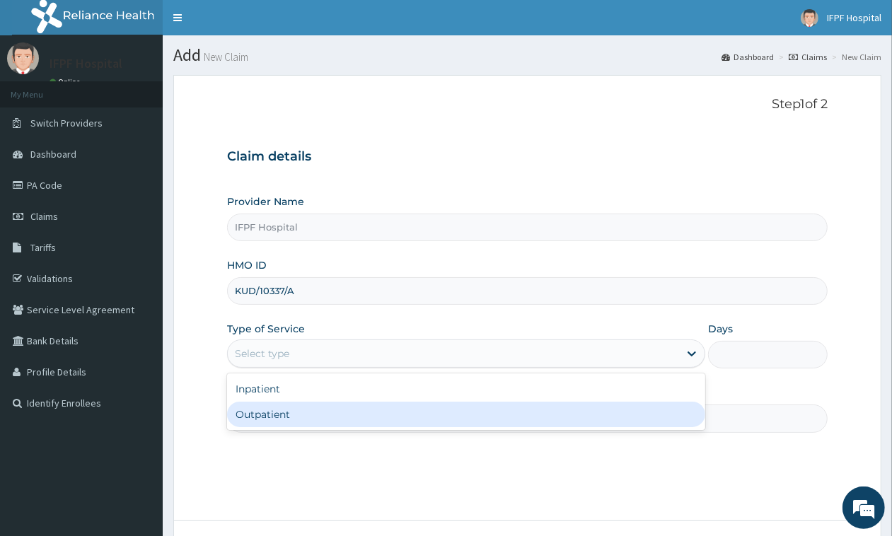
click at [262, 412] on div "Outpatient" at bounding box center [466, 414] width 478 height 25
type input "1"
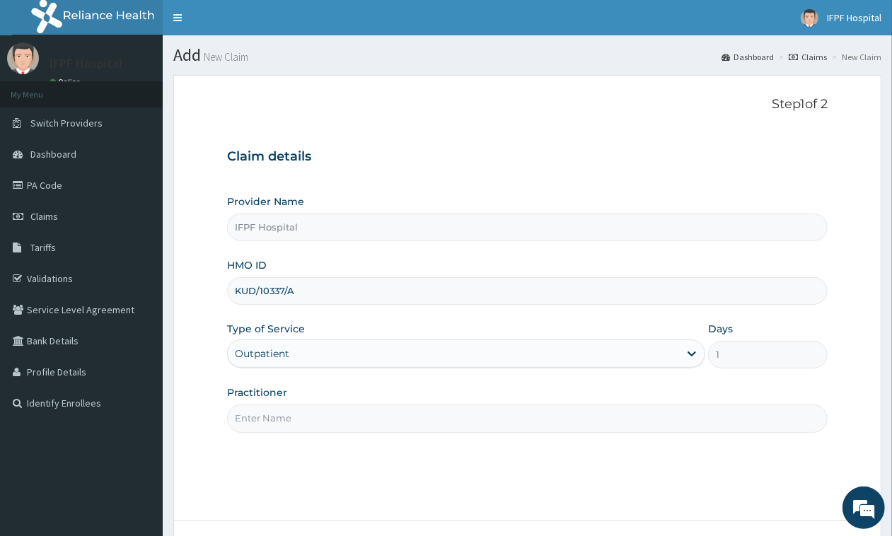
click at [260, 426] on input "Practitioner" at bounding box center [527, 419] width 600 height 28
type input "[PERSON_NAME]"
click at [369, 212] on div "Provider Name IFPF Hospital" at bounding box center [527, 217] width 600 height 47
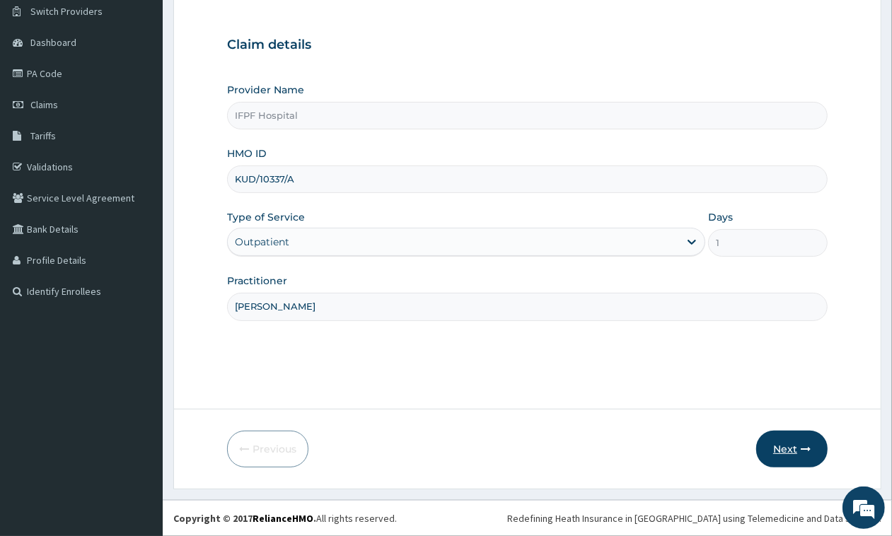
click at [774, 443] on button "Next" at bounding box center [791, 449] width 71 height 37
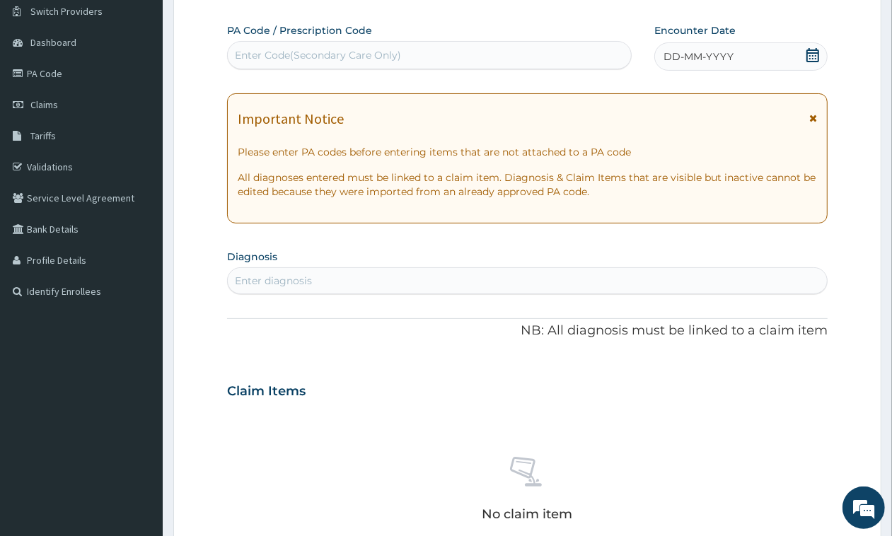
click at [358, 57] on div "Enter Code(Secondary Care Only)" at bounding box center [318, 55] width 166 height 14
type input "PA/3015B2"
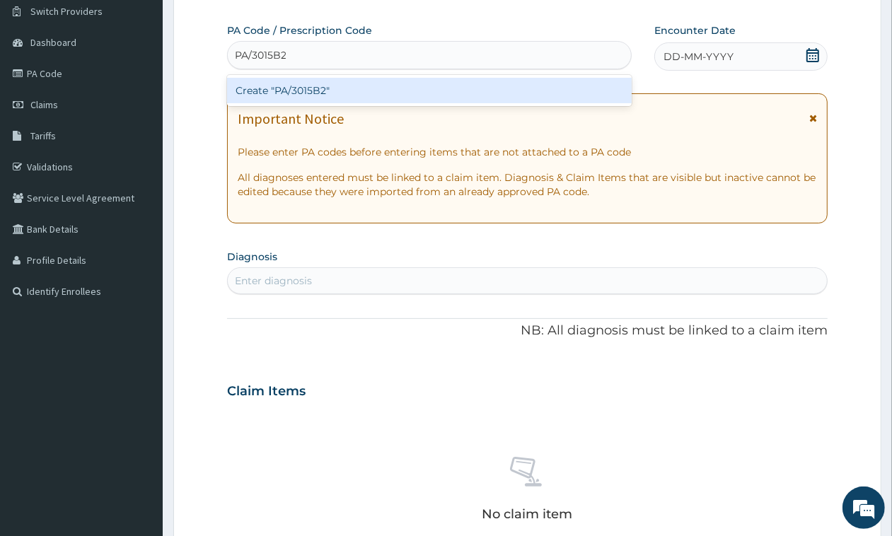
click at [341, 83] on div "Create "PA/3015B2"" at bounding box center [429, 90] width 405 height 25
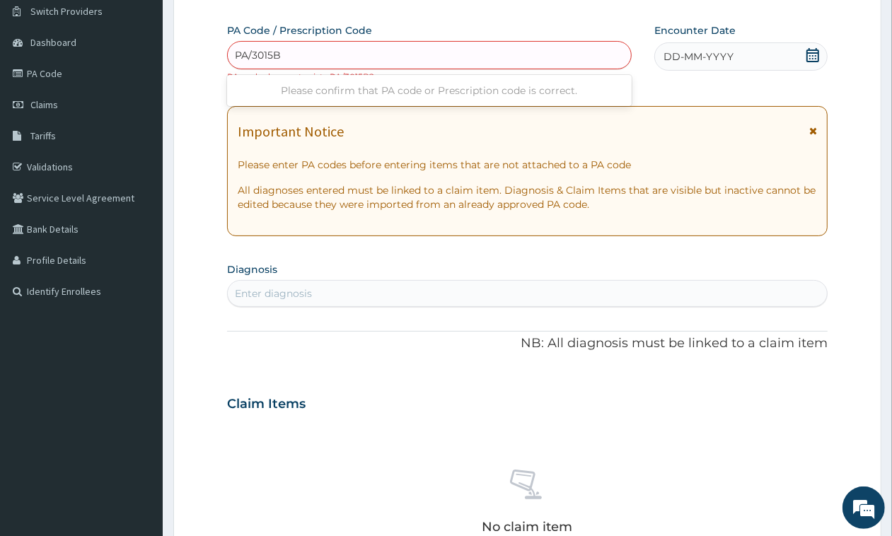
type input "PA/3015B2"
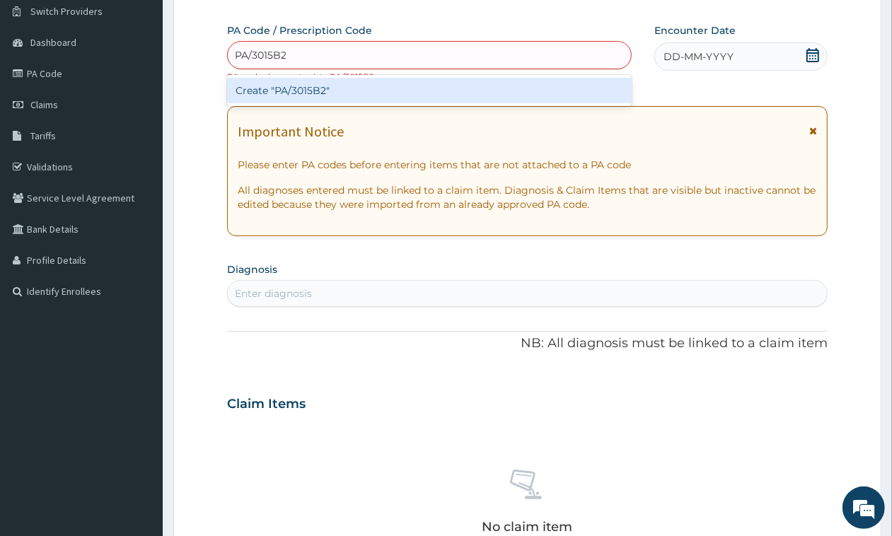
click at [297, 86] on div "Create "PA/3015B2"" at bounding box center [429, 90] width 405 height 25
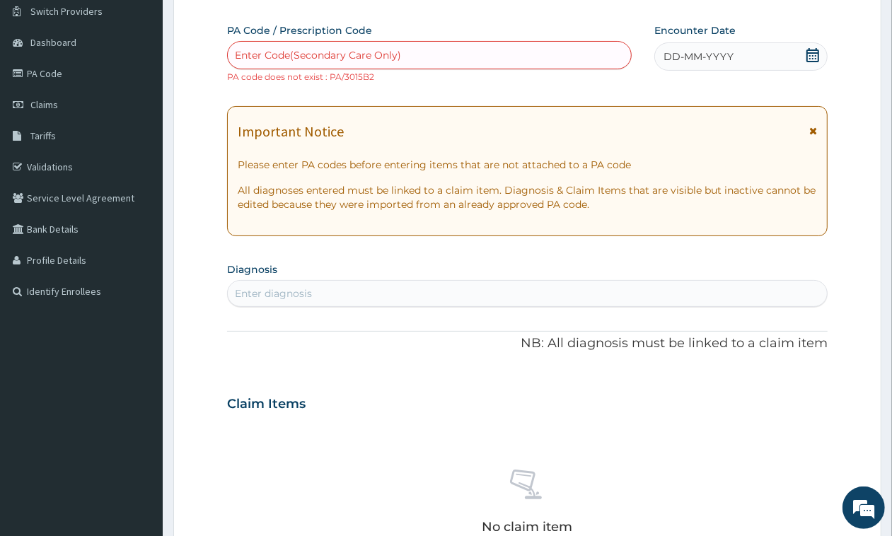
click at [296, 54] on div "Enter Code(Secondary Care Only)" at bounding box center [318, 55] width 166 height 14
type input "PA/3D15B2"
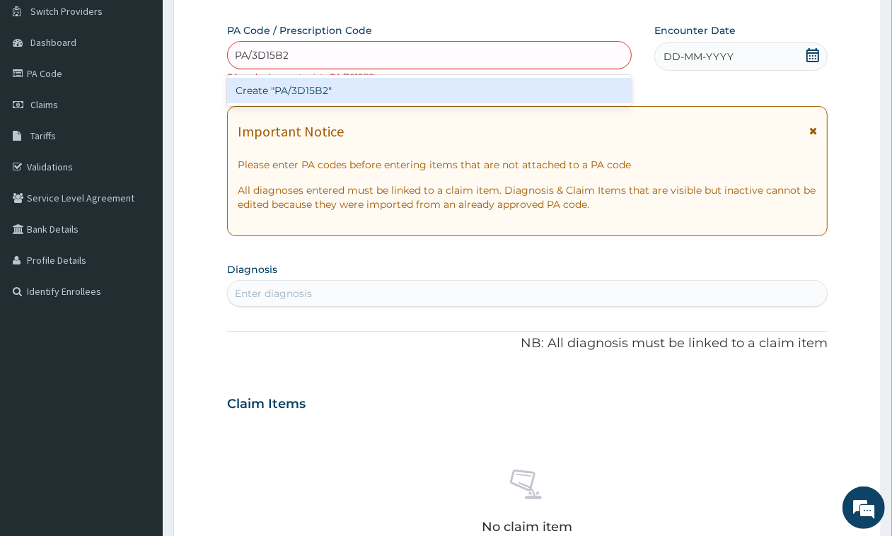
click at [305, 83] on div "Create "PA/3D15B2"" at bounding box center [429, 90] width 405 height 25
